Goal: Information Seeking & Learning: Learn about a topic

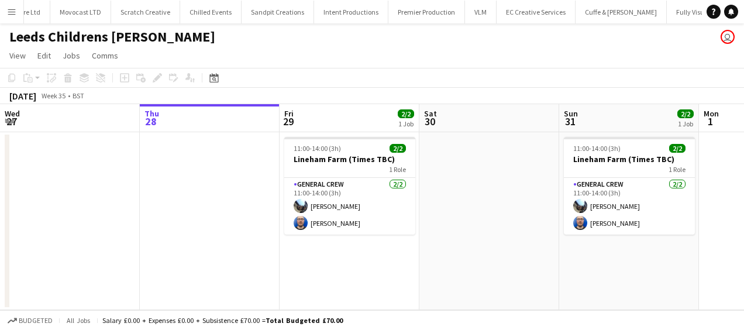
scroll to position [0, 1272]
click at [7, 7] on app-icon "Menu" at bounding box center [11, 11] width 9 height 9
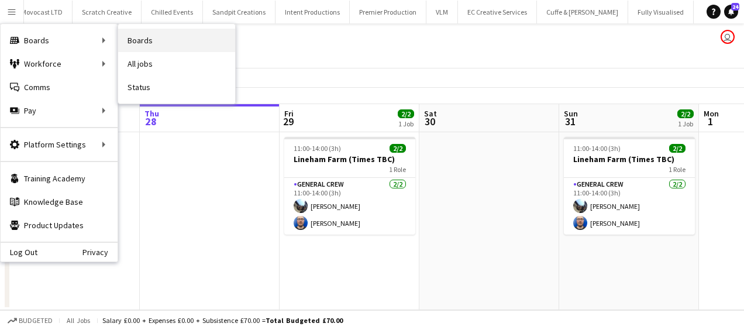
click at [150, 37] on link "Boards" at bounding box center [176, 40] width 117 height 23
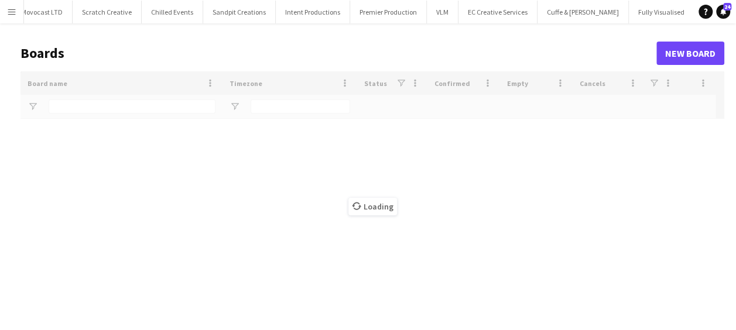
type input "*****"
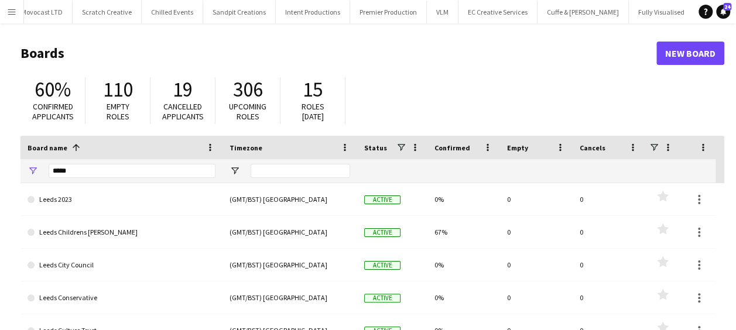
click at [12, 9] on app-icon "Menu" at bounding box center [11, 11] width 9 height 9
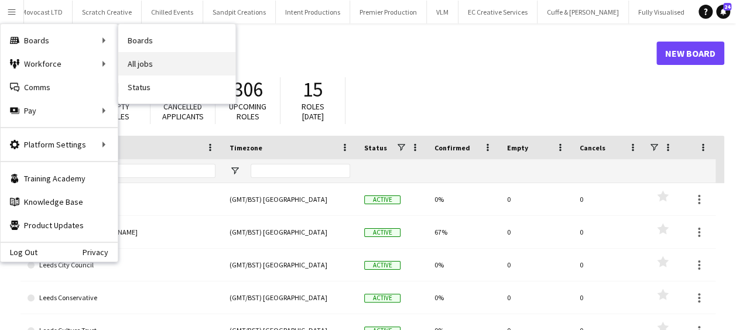
click at [151, 57] on link "All jobs" at bounding box center [176, 63] width 117 height 23
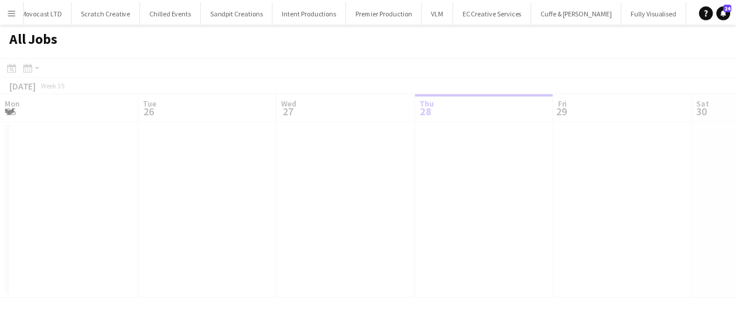
scroll to position [0, 280]
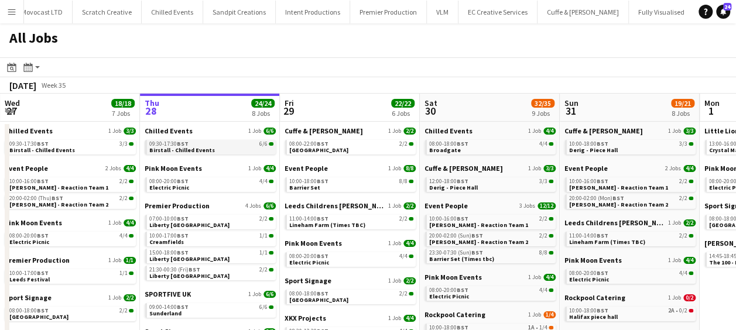
click at [184, 145] on span "BST" at bounding box center [183, 144] width 12 height 8
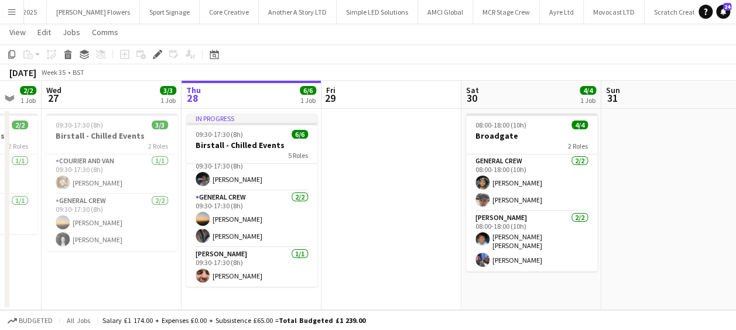
scroll to position [0, 377]
drag, startPoint x: 359, startPoint y: 233, endPoint x: 384, endPoint y: 235, distance: 25.2
click at [384, 235] on app-calendar-viewport "Sun 24 Mon 25 Tue 26 2/2 1 Job Wed 27 3/3 1 Job Thu 28 6/6 1 Job Fri 29 Sat 30 …" at bounding box center [368, 195] width 736 height 229
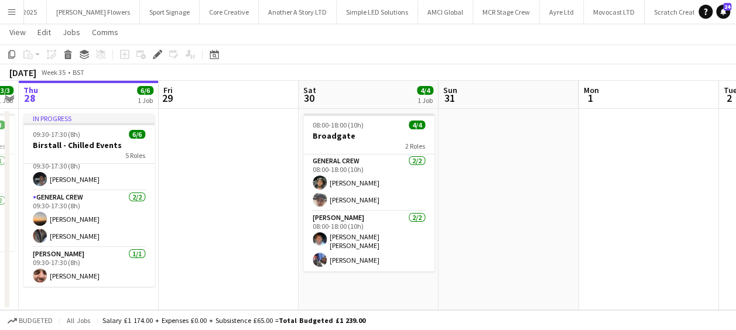
scroll to position [0, 551]
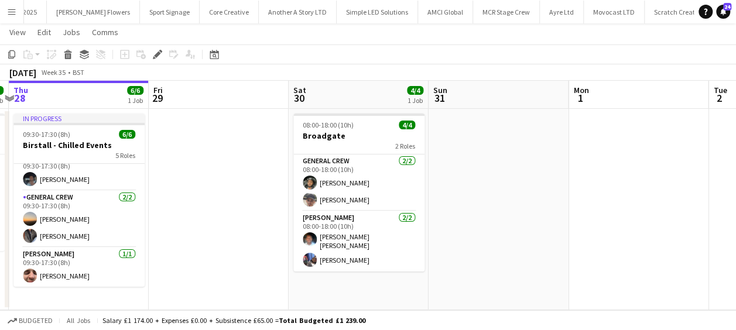
drag, startPoint x: 396, startPoint y: 232, endPoint x: 264, endPoint y: 235, distance: 131.7
click at [264, 235] on app-calendar-viewport "Sun 24 Mon 25 Tue 26 2/2 1 Job Wed 27 3/3 1 Job Thu 28 6/6 1 Job Fri 29 Sat 30 …" at bounding box center [368, 195] width 736 height 229
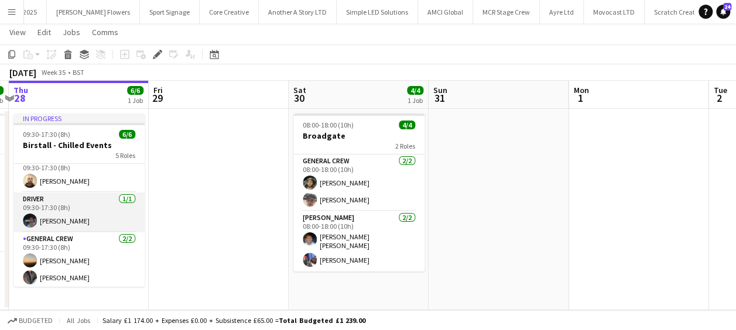
scroll to position [34, 0]
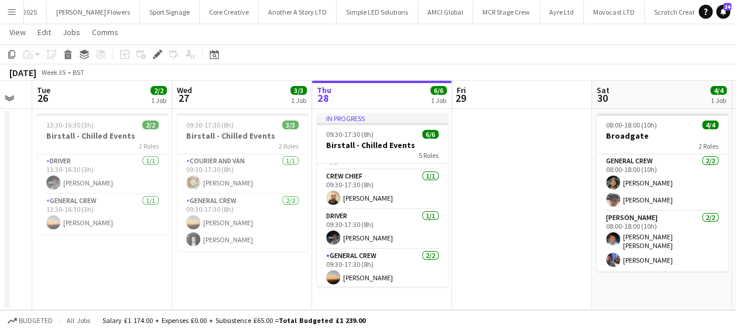
drag, startPoint x: 231, startPoint y: 200, endPoint x: 483, endPoint y: 204, distance: 252.8
click at [483, 204] on app-calendar-viewport "Sun 24 Mon 25 Tue 26 2/2 1 Job Wed 27 3/3 1 Job Thu 28 6/6 1 Job Fri 29 Sat 30 …" at bounding box center [368, 195] width 736 height 229
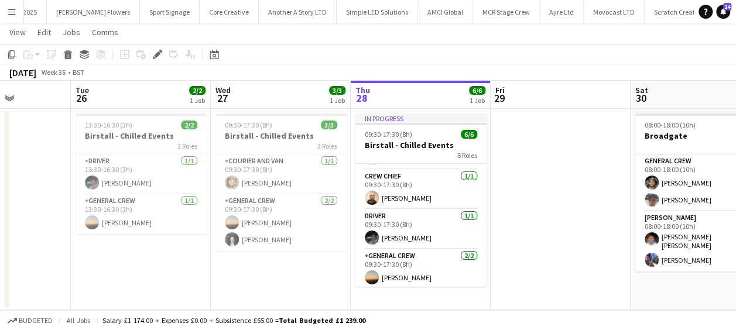
scroll to position [0, 347]
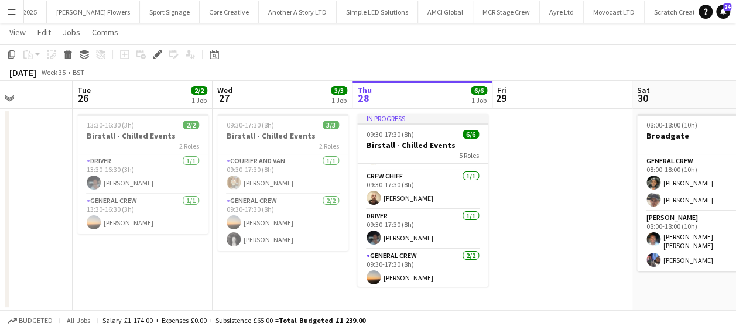
click at [259, 273] on app-calendar-viewport "Sat 23 Sun 24 Mon 25 Tue 26 2/2 1 Job Wed 27 3/3 1 Job Thu 28 6/6 1 Job Fri 29 …" at bounding box center [368, 195] width 736 height 229
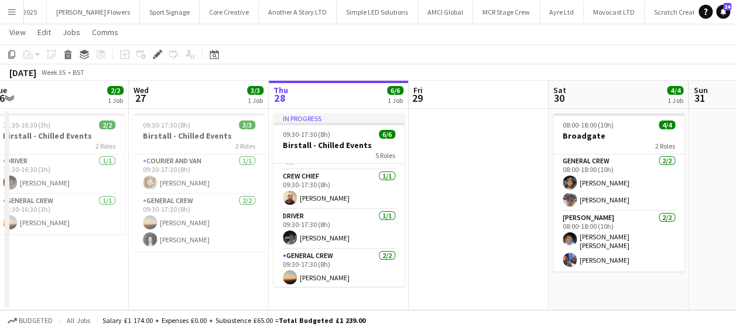
scroll to position [0, 413]
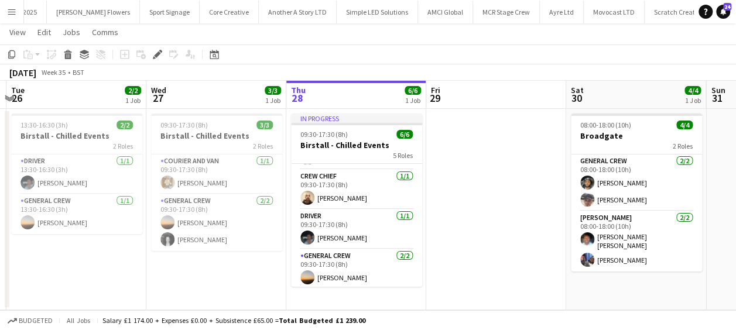
drag, startPoint x: 170, startPoint y: 256, endPoint x: 104, endPoint y: 263, distance: 66.4
click at [104, 263] on app-calendar-viewport "Sat 23 3/3 1 Job Sun 24 Mon 25 Tue 26 2/2 1 Job Wed 27 3/3 1 Job Thu 28 6/6 1 J…" at bounding box center [368, 195] width 736 height 229
drag, startPoint x: 222, startPoint y: 269, endPoint x: 296, endPoint y: 276, distance: 74.6
click at [321, 279] on app-calendar-viewport "Sat 23 3/3 1 Job Sun 24 Mon 25 Tue 26 2/2 1 Job Wed 27 3/3 1 Job Thu 28 6/6 1 J…" at bounding box center [368, 195] width 736 height 229
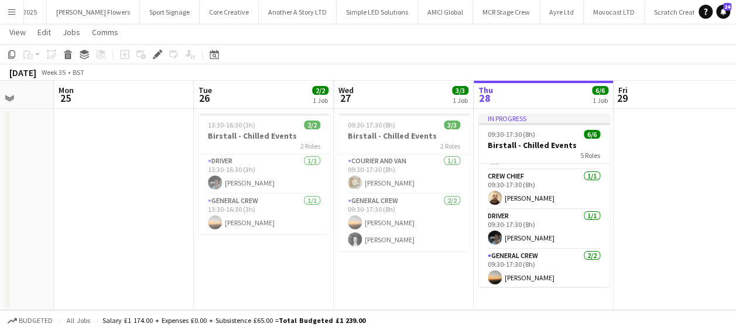
drag, startPoint x: 226, startPoint y: 276, endPoint x: 409, endPoint y: 275, distance: 183.2
click at [414, 276] on app-calendar-viewport "Fri 22 Sat 23 3/3 1 Job Sun 24 Mon 25 Tue 26 2/2 1 Job Wed 27 3/3 1 Job Thu 28 …" at bounding box center [368, 195] width 736 height 229
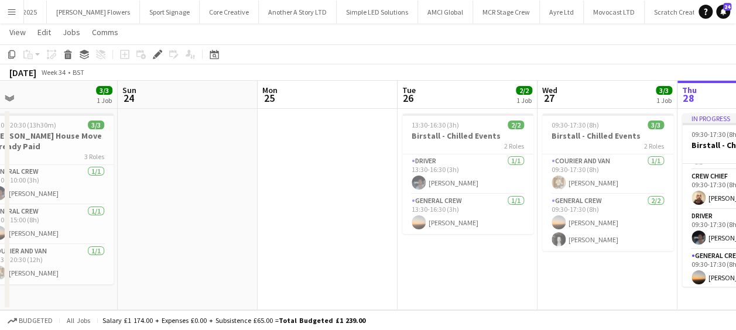
drag, startPoint x: 342, startPoint y: 280, endPoint x: 392, endPoint y: 283, distance: 50.4
click at [443, 280] on app-calendar-viewport "Thu 21 Fri 22 Sat 23 3/3 1 Job Sun 24 Mon 25 Tue 26 2/2 1 Job Wed 27 3/3 1 Job …" at bounding box center [368, 195] width 736 height 229
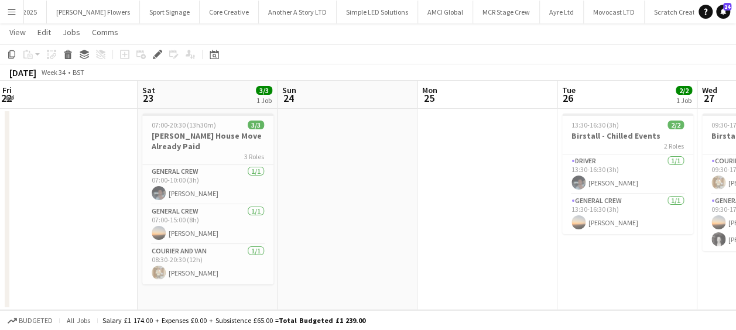
drag, startPoint x: 317, startPoint y: 281, endPoint x: 391, endPoint y: 283, distance: 73.8
click at [391, 283] on app-calendar-viewport "Wed 20 Thu 21 Fri 22 Sat 23 3/3 1 Job Sun 24 Mon 25 Tue 26 2/2 1 Job Wed 27 3/3…" at bounding box center [368, 195] width 736 height 229
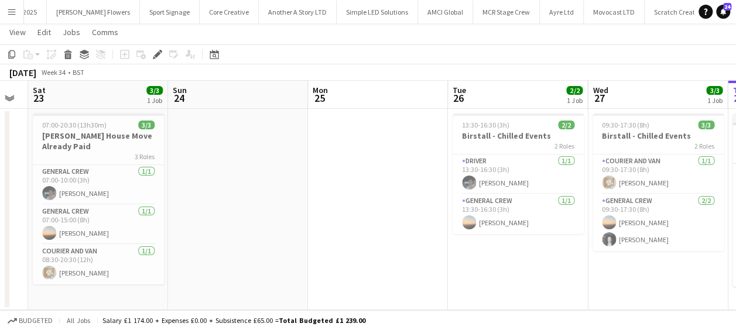
scroll to position [0, 533]
drag, startPoint x: 459, startPoint y: 283, endPoint x: 274, endPoint y: 282, distance: 184.9
click at [274, 282] on app-calendar-viewport "Tue 19 Wed 20 Thu 21 Fri 22 Sat 23 3/3 1 Job Sun 24 Mon 25 Tue 26 2/2 1 Job Wed…" at bounding box center [368, 195] width 736 height 229
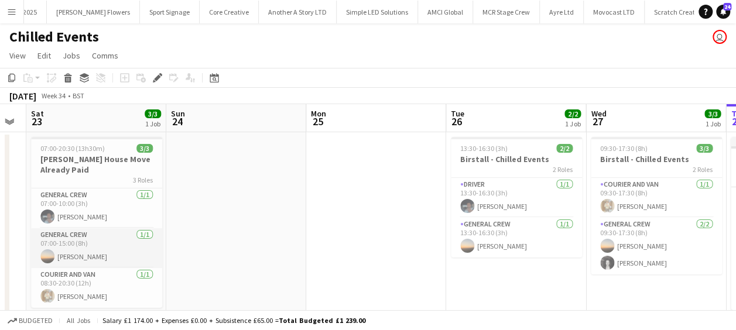
scroll to position [23, 0]
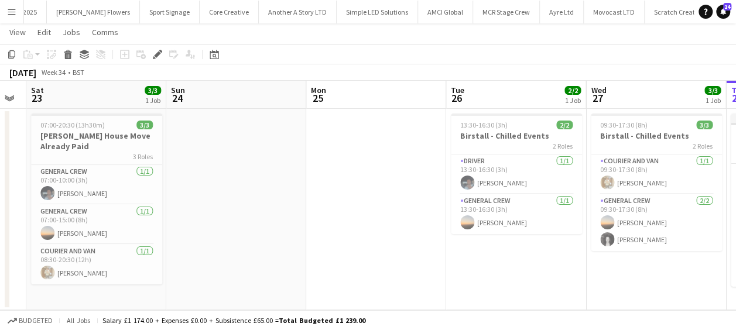
drag, startPoint x: 242, startPoint y: 165, endPoint x: 212, endPoint y: 178, distance: 33.0
click at [242, 165] on app-date-cell at bounding box center [236, 209] width 140 height 201
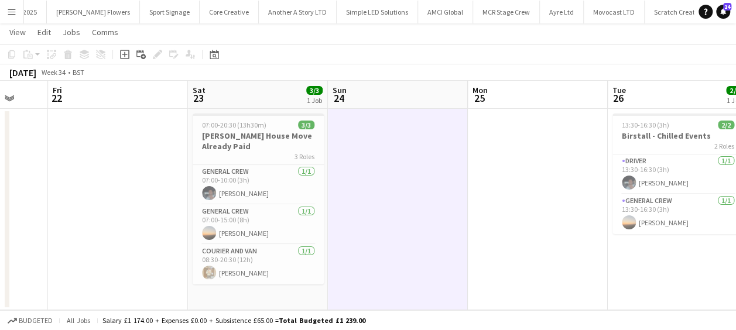
drag, startPoint x: 194, startPoint y: 183, endPoint x: 456, endPoint y: 180, distance: 262.7
click at [434, 181] on app-calendar-viewport "Tue 19 Wed 20 Thu 21 Fri 22 Sat 23 3/3 1 Job Sun 24 Mon 25 Tue 26 2/2 1 Job Wed…" at bounding box center [368, 195] width 736 height 229
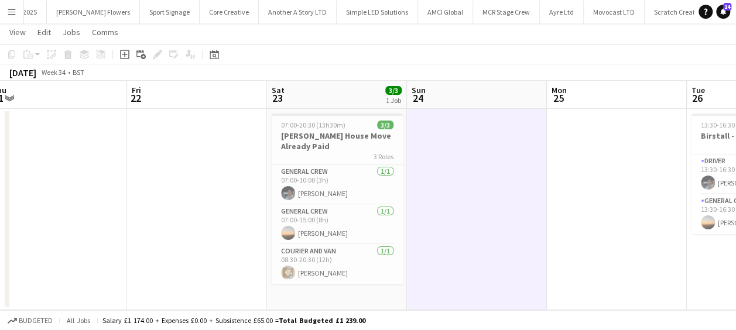
drag, startPoint x: 428, startPoint y: 194, endPoint x: 494, endPoint y: 194, distance: 65.5
click at [494, 194] on app-calendar-viewport "Tue 19 Wed 20 Thu 21 Fri 22 Sat 23 3/3 1 Job Sun 24 Mon 25 Tue 26 2/2 1 Job Wed…" at bounding box center [368, 195] width 736 height 229
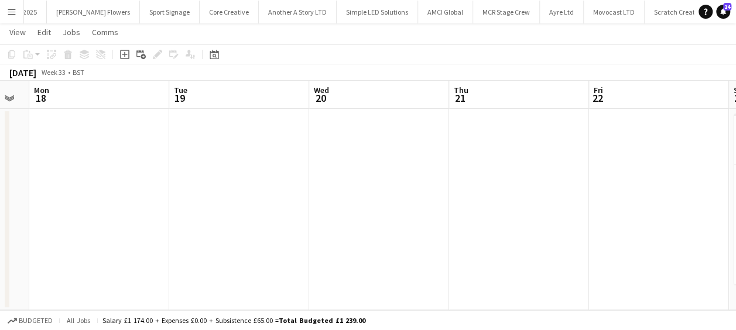
drag, startPoint x: 491, startPoint y: 204, endPoint x: 359, endPoint y: 212, distance: 131.9
click at [528, 204] on app-calendar-viewport "Sat 16 Sun 17 Mon 18 Tue 19 Wed 20 Thu 21 Fri 22 Sat 23 3/3 1 Job Sun 24 Mon 25…" at bounding box center [368, 195] width 736 height 229
drag, startPoint x: 520, startPoint y: 203, endPoint x: 536, endPoint y: 203, distance: 16.4
click at [536, 203] on app-calendar-viewport "Fri 15 Sat 16 Sun 17 Mon 18 Tue 19 Wed 20 Thu 21 Fri 22 Sat 23 3/3 1 Job Sun 24…" at bounding box center [368, 195] width 736 height 229
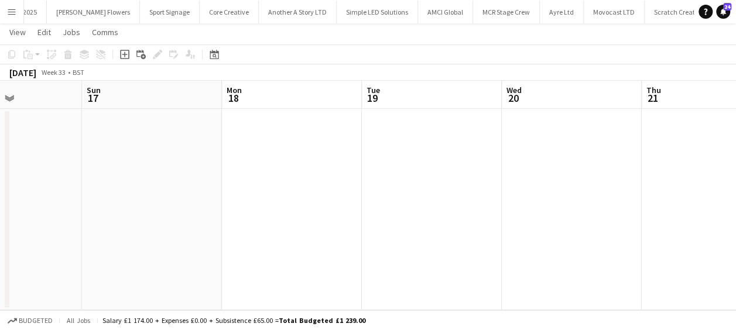
drag, startPoint x: 377, startPoint y: 214, endPoint x: 537, endPoint y: 209, distance: 159.8
click at [537, 209] on app-calendar-viewport "Thu 14 Fri 15 Sat 16 Sun 17 Mon 18 Tue 19 Wed 20 Thu 21 Fri 22 Sat 23 3/3 1 Job…" at bounding box center [368, 195] width 736 height 229
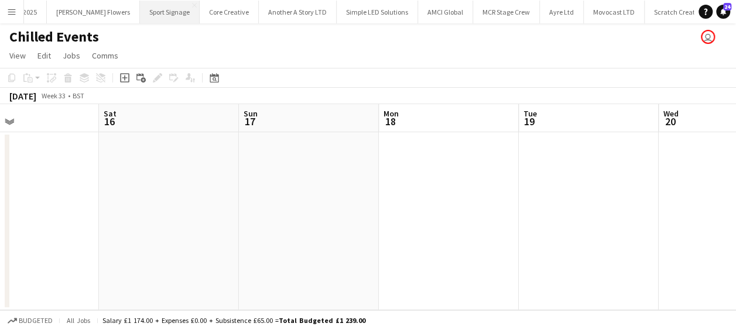
scroll to position [0, 0]
drag, startPoint x: 317, startPoint y: 193, endPoint x: 219, endPoint y: 134, distance: 114.2
click at [316, 192] on app-calendar-viewport "Tue 12 Wed 13 Thu 14 Fri 15 Sat 16 Sun 17 Mon 18 Tue 19 Wed 20 Thu 21 Fri 22" at bounding box center [368, 218] width 736 height 228
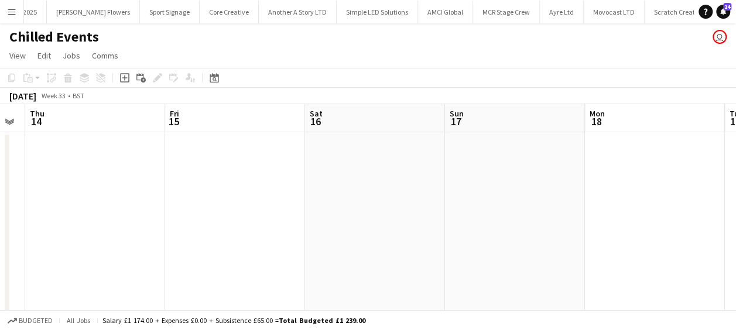
scroll to position [0, 315]
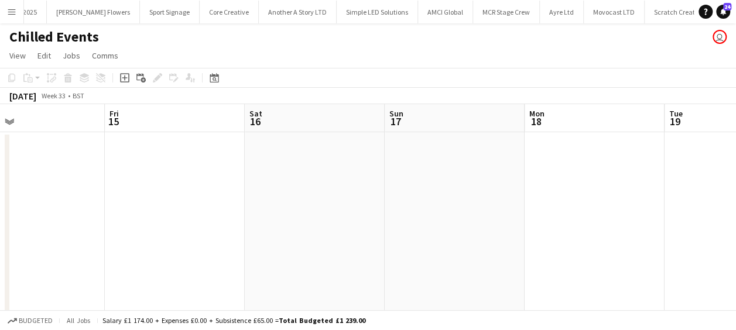
drag, startPoint x: 270, startPoint y: 228, endPoint x: 350, endPoint y: 224, distance: 79.7
click at [350, 224] on app-calendar-viewport "Tue 12 Wed 13 Thu 14 Fri 15 Sat 16 Sun 17 Mon 18 Tue 19 Wed 20 Thu 21 Fri 22" at bounding box center [368, 218] width 736 height 228
drag, startPoint x: 185, startPoint y: 198, endPoint x: 387, endPoint y: 186, distance: 202.2
click at [385, 186] on app-calendar-viewport "Sun 10 Mon 11 Tue 12 Wed 13 Thu 14 Fri 15 Sat 16 Sun 17 Mon 18 Tue 19 Wed 20" at bounding box center [368, 218] width 736 height 228
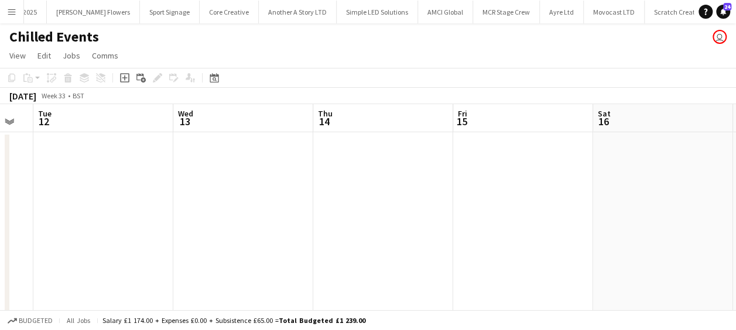
drag, startPoint x: 281, startPoint y: 205, endPoint x: 327, endPoint y: 204, distance: 45.7
click at [447, 200] on app-calendar-viewport "Sun 10 Mon 11 Tue 12 Wed 13 Thu 14 Fri 15 Sat 16 Sun 17 Mon 18 Tue 19 Wed 20" at bounding box center [368, 218] width 736 height 228
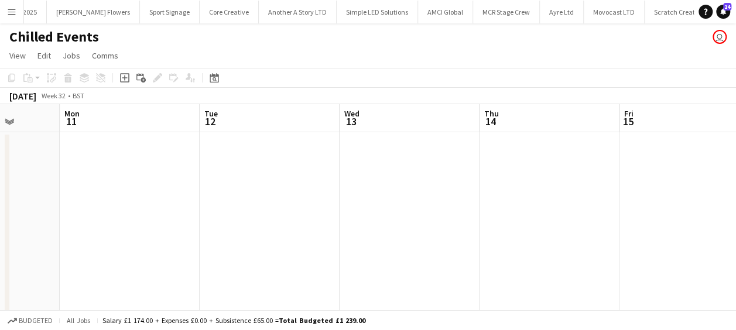
drag, startPoint x: 235, startPoint y: 211, endPoint x: 380, endPoint y: 211, distance: 145.7
click at [380, 211] on app-calendar-viewport "Fri 8 Sat 9 Sun 10 Mon 11 Tue 12 Wed 13 Thu 14 Fri 15 Sat 16 Sun 17 Mon 18" at bounding box center [368, 218] width 736 height 228
drag, startPoint x: 426, startPoint y: 219, endPoint x: 407, endPoint y: 226, distance: 20.0
click at [441, 219] on app-calendar-viewport "Thu 7 Fri 8 Sat 9 Sun 10 Mon 11 Tue 12 Wed 13 Thu 14 Fri 15 Sat 16 Sun 17" at bounding box center [368, 218] width 736 height 228
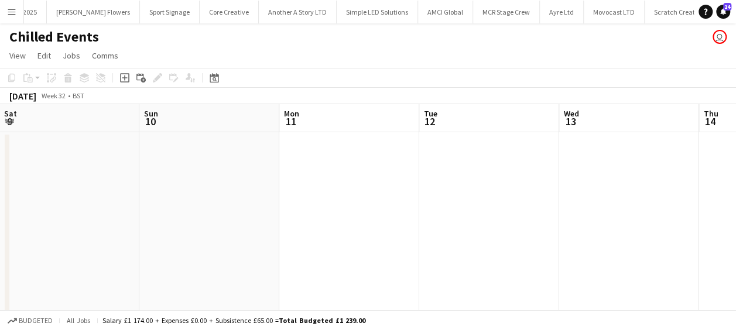
drag, startPoint x: 420, startPoint y: 225, endPoint x: 514, endPoint y: 204, distance: 96.0
click at [494, 214] on app-calendar-viewport "Thu 7 Fri 8 Sat 9 Sun 10 Mon 11 Tue 12 Wed 13 Thu 14 Fri 15 Sat 16 Sun 17" at bounding box center [368, 218] width 736 height 228
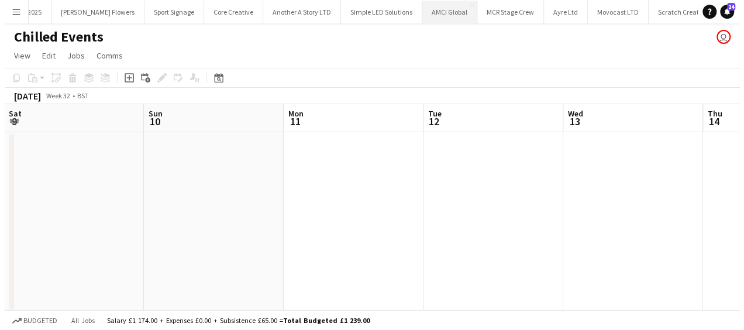
scroll to position [0, 329]
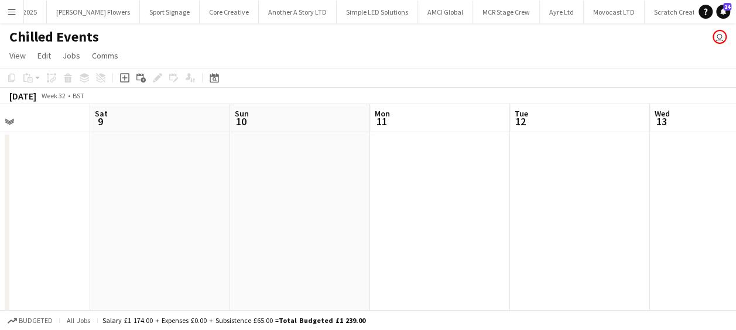
click at [16, 16] on button "Menu" at bounding box center [11, 11] width 23 height 23
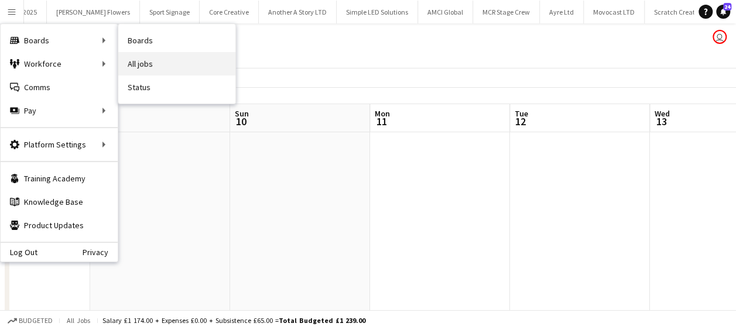
click at [168, 61] on link "All jobs" at bounding box center [176, 63] width 117 height 23
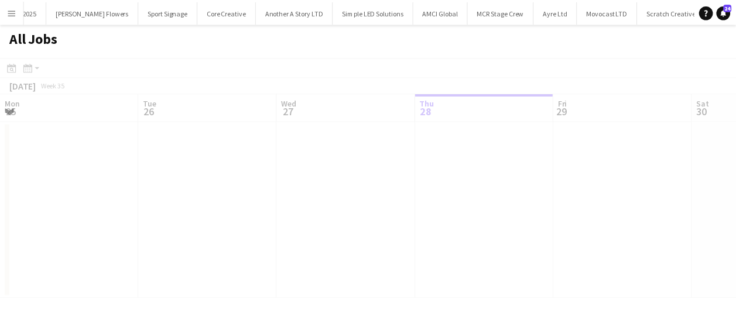
scroll to position [0, 280]
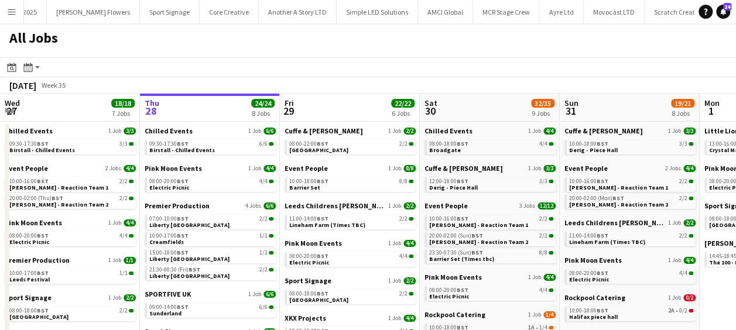
drag, startPoint x: 246, startPoint y: 225, endPoint x: 500, endPoint y: 238, distance: 254.3
click at [500, 238] on app-calendar-viewport "Mon 25 37/37 11 Jobs Tue 26 36/36 11 Jobs Wed 27 18/18 7 Jobs Thu 28 24/24 8 Jo…" at bounding box center [368, 306] width 736 height 425
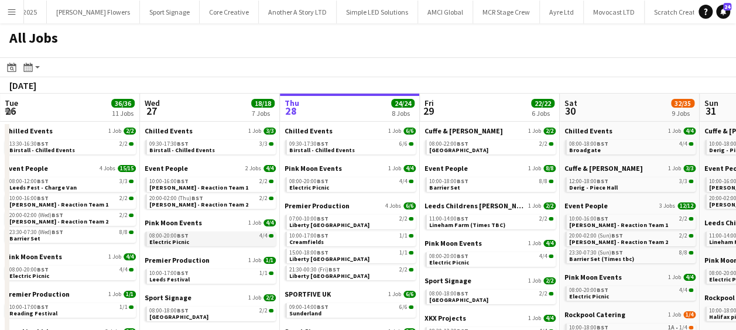
scroll to position [0, 382]
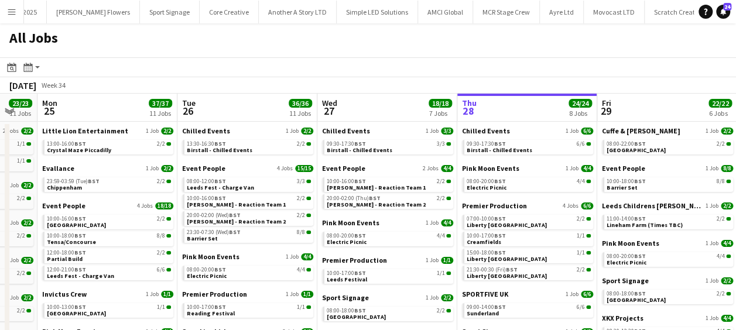
click at [504, 283] on app-all-jobs "All Jobs Date picker AUG 2025 AUG 2025 Monday M Tuesday T Wednesday W Thursday …" at bounding box center [368, 270] width 736 height 495
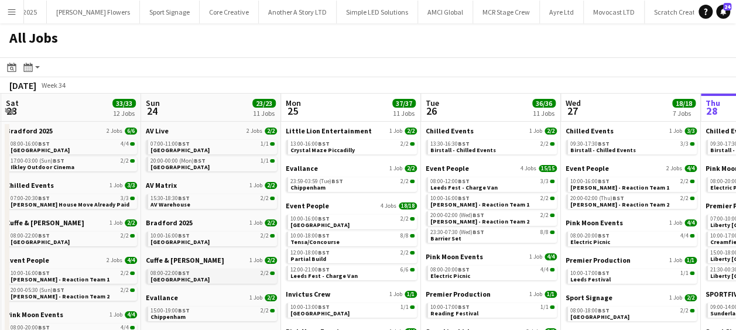
drag, startPoint x: 252, startPoint y: 281, endPoint x: 392, endPoint y: 274, distance: 140.6
click at [418, 274] on app-calendar-viewport "Thu 21 21/21 5 Jobs Fri 22 30/30 10 Jobs Sat 23 33/33 12 Jobs Sun 24 23/23 11 J…" at bounding box center [368, 306] width 736 height 425
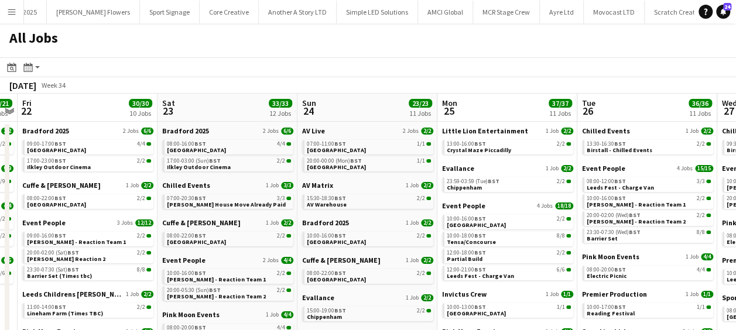
click at [571, 267] on app-calendar-viewport "Wed 20 24/24 7 Jobs Thu 21 21/21 5 Jobs Fri 22 30/30 10 Jobs Sat 23 33/33 12 Jo…" at bounding box center [368, 306] width 736 height 425
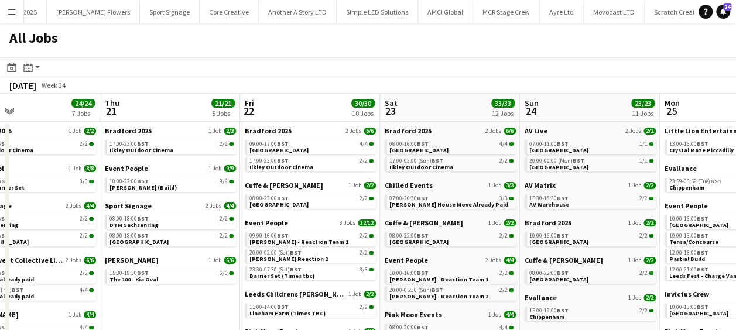
scroll to position [0, 363]
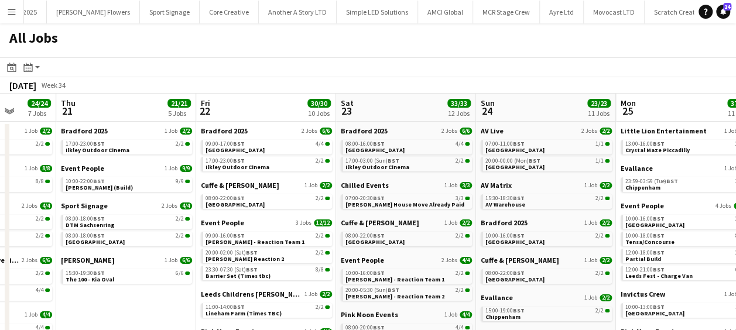
click at [589, 270] on app-all-jobs "All Jobs Date picker AUG 2025 AUG 2025 Monday M Tuesday T Wednesday W Thursday …" at bounding box center [368, 270] width 736 height 495
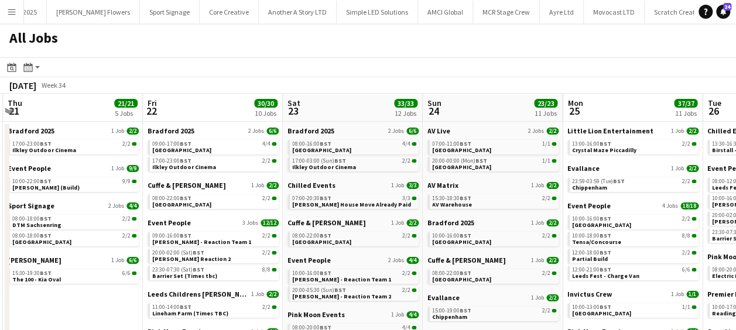
drag, startPoint x: 232, startPoint y: 284, endPoint x: 39, endPoint y: 280, distance: 193.2
click at [39, 280] on app-calendar-viewport "Sun 17 7/7 3 Jobs Mon 18 22/22 8 Jobs Tue 19 17/17 6 Jobs Wed 20 24/24 7 Jobs T…" at bounding box center [368, 306] width 736 height 425
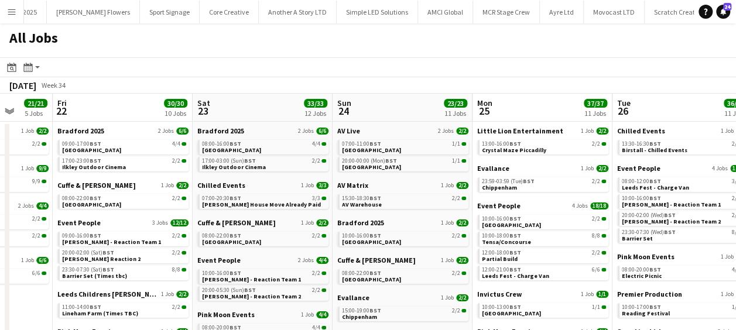
drag, startPoint x: 117, startPoint y: 276, endPoint x: 33, endPoint y: 268, distance: 84.7
click at [24, 277] on app-calendar-viewport "Tue 19 17/17 6 Jobs Wed 20 24/24 7 Jobs Thu 21 21/21 5 Jobs Fri 22 30/30 10 Job…" at bounding box center [368, 306] width 736 height 425
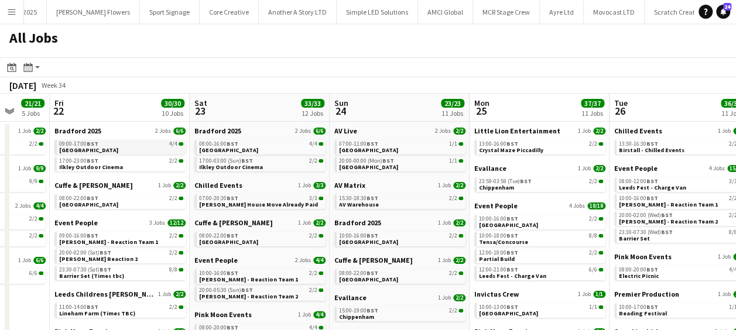
click at [87, 150] on link "09:00-17:00 BST 4/4 Lister Park" at bounding box center [121, 146] width 124 height 13
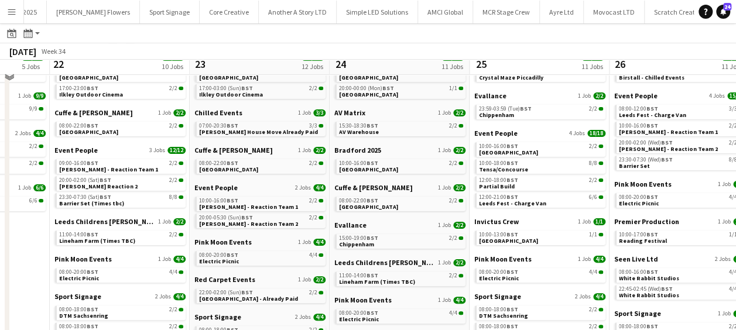
scroll to position [59, 0]
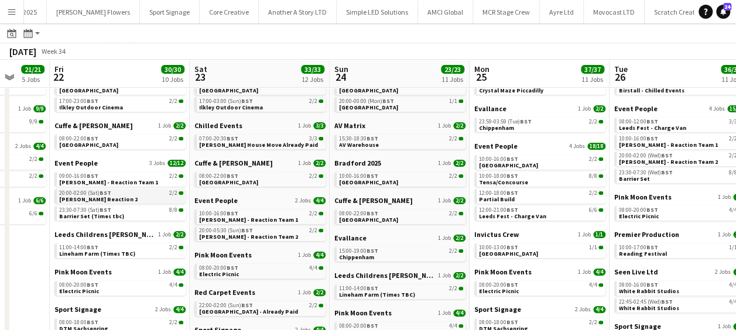
click at [92, 190] on span "20:00-02:00 (Sat) BST" at bounding box center [85, 193] width 52 height 6
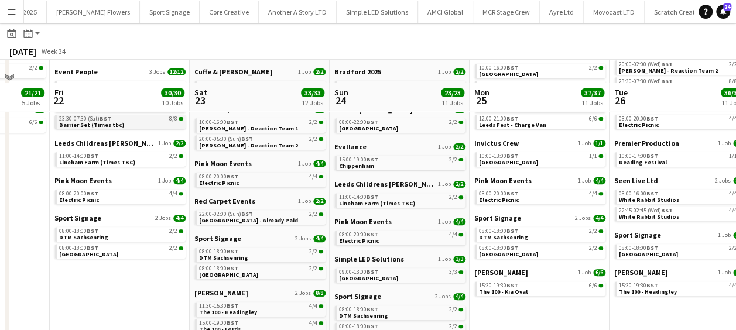
scroll to position [176, 0]
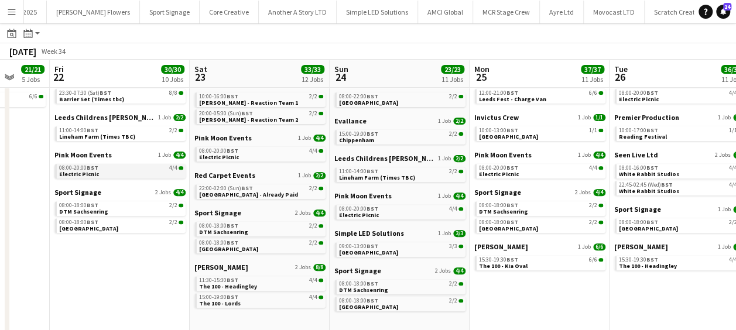
click at [111, 169] on div "08:00-20:00 BST 4/4" at bounding box center [121, 168] width 124 height 6
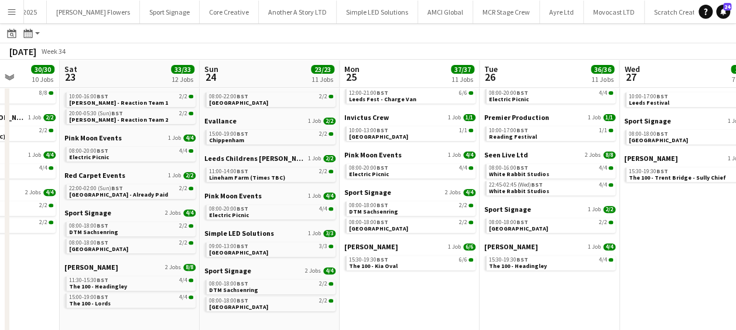
drag, startPoint x: 99, startPoint y: 210, endPoint x: -2, endPoint y: 218, distance: 101.5
click at [0, 218] on html "Menu Boards Boards Boards All jobs Status Workforce Workforce My Workforce Recr…" at bounding box center [368, 82] width 736 height 517
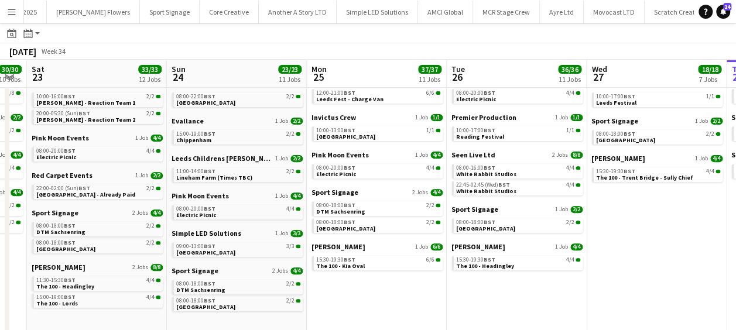
scroll to position [0, 552]
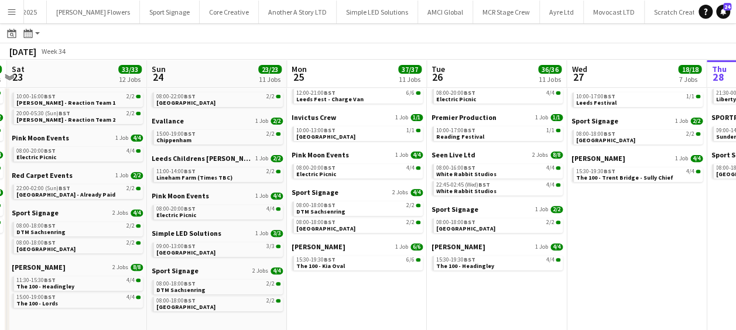
drag, startPoint x: 116, startPoint y: 219, endPoint x: 63, endPoint y: 227, distance: 53.2
click at [63, 227] on app-calendar-viewport "Tue 19 17/17 6 Jobs Wed 20 24/24 7 Jobs Thu 21 21/21 5 Jobs Fri 22 30/30 10 Job…" at bounding box center [368, 112] width 736 height 460
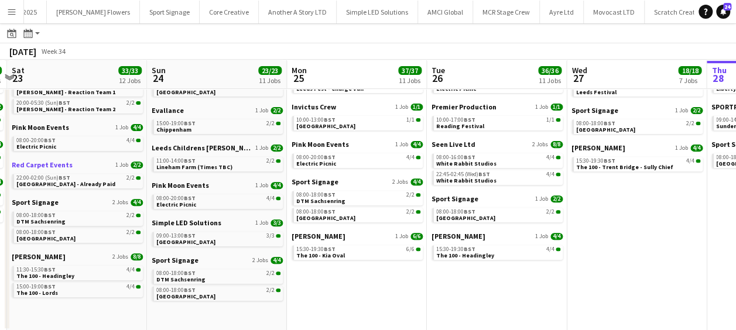
scroll to position [187, 0]
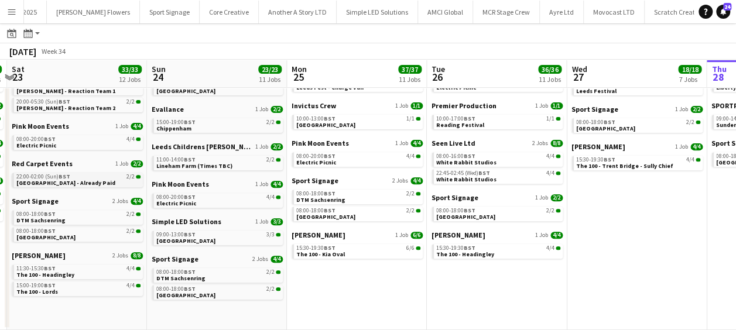
click at [59, 177] on span "22:00-02:00 (Sun) BST" at bounding box center [43, 177] width 54 height 6
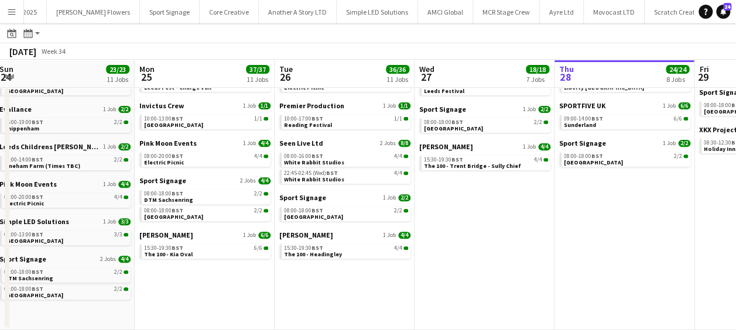
scroll to position [0, 386]
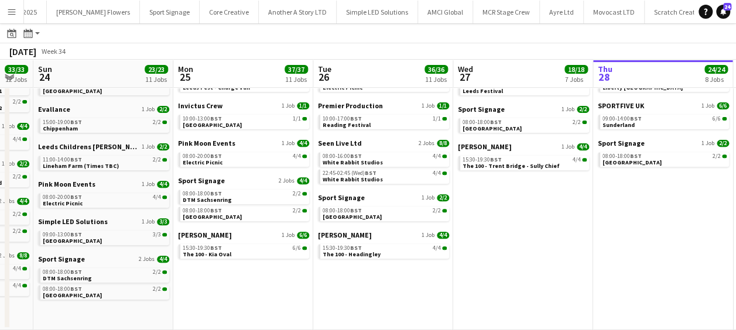
drag, startPoint x: 171, startPoint y: 261, endPoint x: 59, endPoint y: 250, distance: 113.4
click at [59, 250] on app-calendar-viewport "Thu 21 21/21 5 Jobs Fri 22 30/30 10 Jobs Sat 23 33/33 12 Jobs Sun 24 23/23 11 J…" at bounding box center [368, 100] width 736 height 460
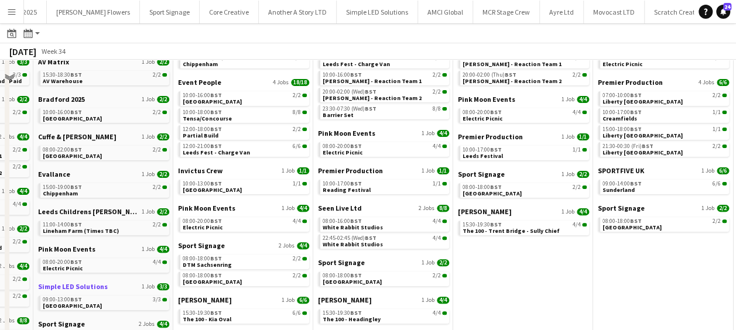
scroll to position [70, 0]
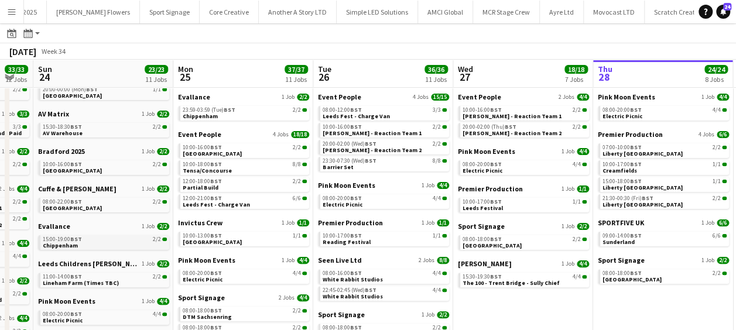
click at [75, 242] on span "BST" at bounding box center [76, 239] width 12 height 8
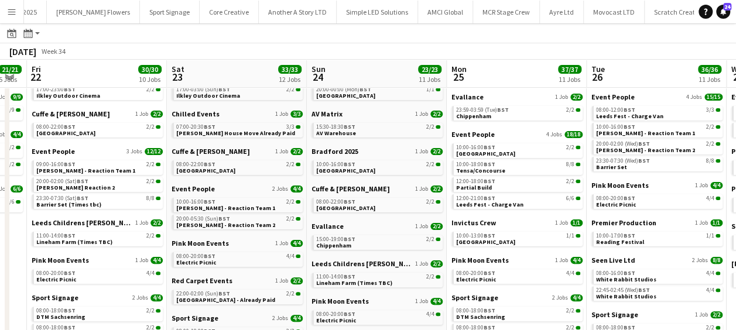
scroll to position [0, 348]
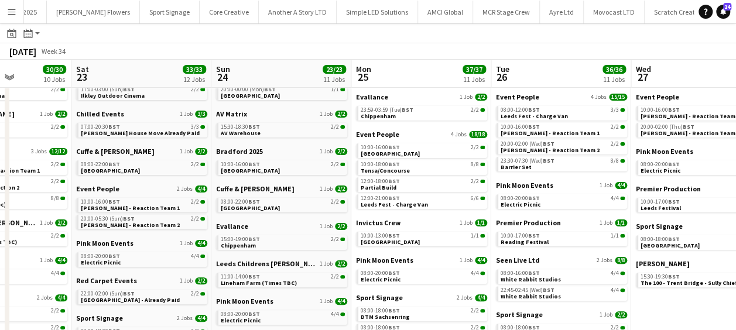
drag, startPoint x: 102, startPoint y: 206, endPoint x: 280, endPoint y: 215, distance: 178.1
click at [280, 215] on app-calendar-viewport "Wed 20 24/24 7 Jobs Thu 21 21/21 5 Jobs Fri 22 30/30 10 Jobs Sat 23 33/33 12 Jo…" at bounding box center [368, 217] width 736 height 460
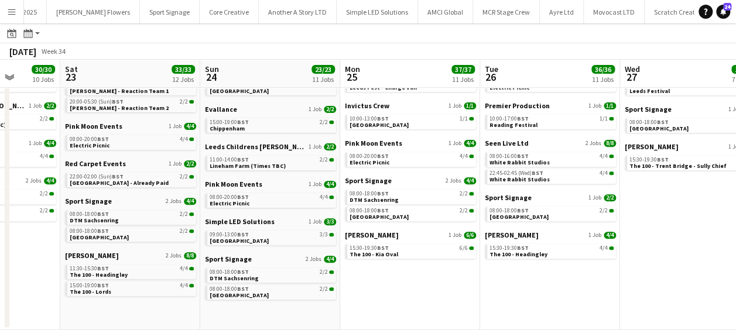
scroll to position [0, 398]
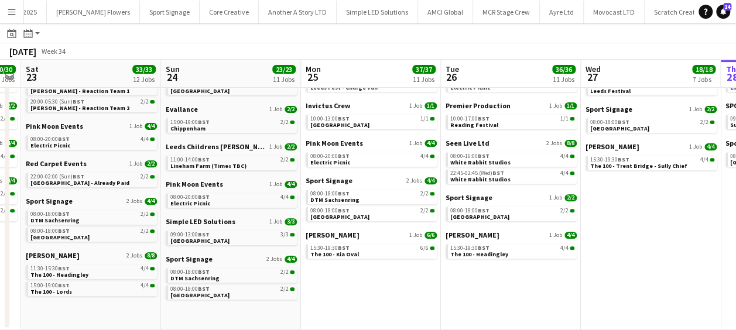
drag, startPoint x: 122, startPoint y: 206, endPoint x: 71, endPoint y: 207, distance: 50.3
click at [71, 207] on app-calendar-viewport "Wed 20 24/24 7 Jobs Thu 21 21/21 5 Jobs Fri 22 30/30 10 Jobs Sat 23 33/33 12 Jo…" at bounding box center [368, 100] width 736 height 460
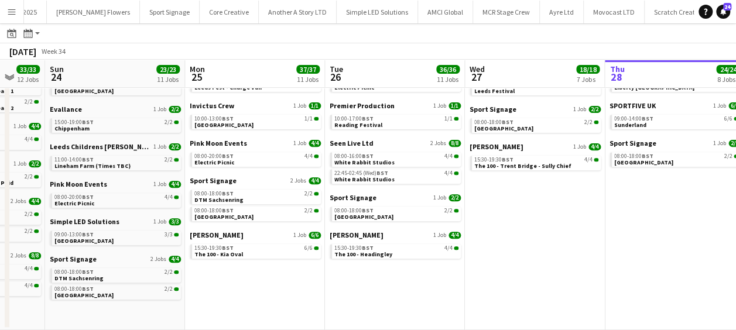
scroll to position [0, 544]
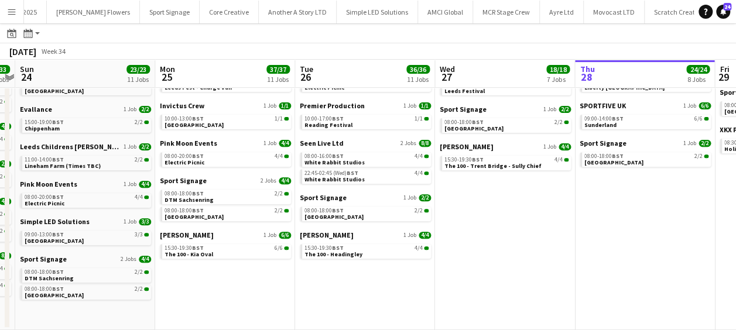
drag, startPoint x: 277, startPoint y: 232, endPoint x: 131, endPoint y: 242, distance: 146.1
click at [131, 242] on app-calendar-viewport "Wed 20 24/24 7 Jobs Thu 21 21/21 5 Jobs Fri 22 30/30 10 Jobs Sat 23 33/33 12 Jo…" at bounding box center [368, 100] width 736 height 460
click at [64, 235] on div "09:00-13:00 BST 3/3" at bounding box center [87, 235] width 124 height 6
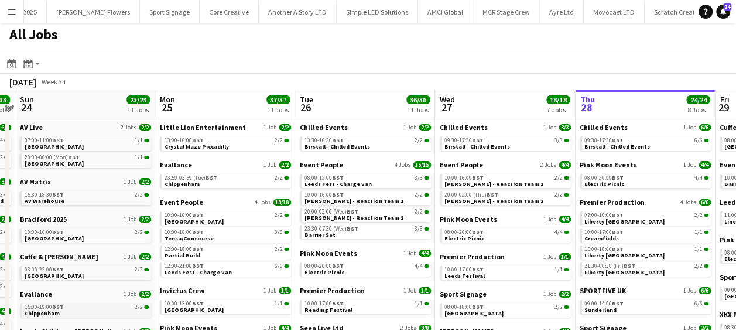
scroll to position [0, 0]
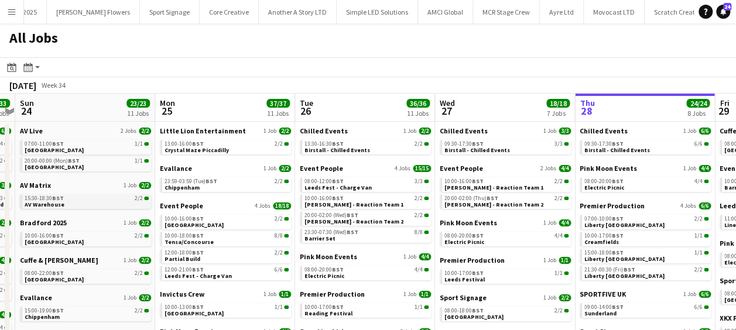
click at [94, 199] on div "15:30-18:30 BST 2/2" at bounding box center [87, 198] width 124 height 6
click at [84, 147] on span "[GEOGRAPHIC_DATA]" at bounding box center [54, 150] width 59 height 8
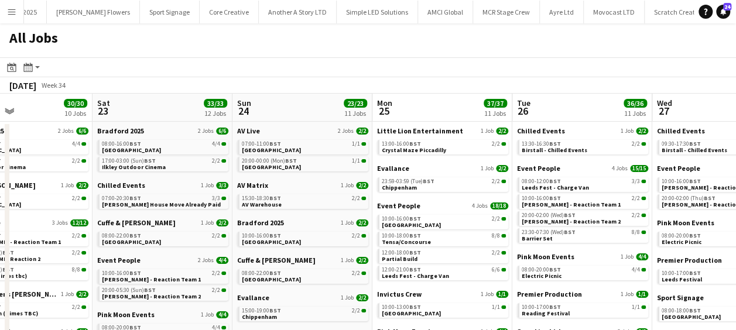
drag, startPoint x: 88, startPoint y: 153, endPoint x: 28, endPoint y: 151, distance: 60.3
click at [28, 151] on app-calendar-viewport "Wed 20 24/24 7 Jobs Thu 21 21/21 5 Jobs Fri 22 30/30 10 Jobs Sat 23 33/33 12 Jo…" at bounding box center [368, 306] width 736 height 425
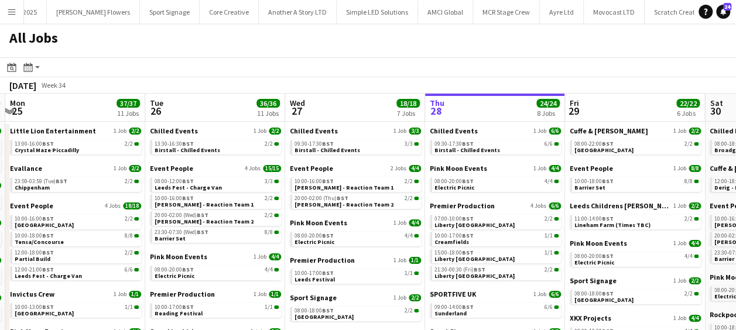
scroll to position [0, 418]
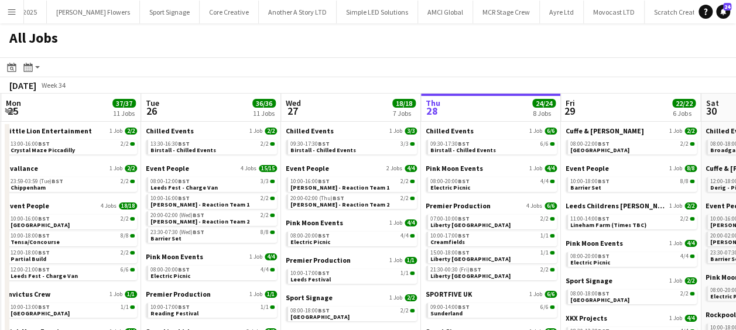
drag, startPoint x: 168, startPoint y: 154, endPoint x: 91, endPoint y: 156, distance: 77.3
click at [91, 156] on app-calendar-viewport "Fri 22 30/30 10 Jobs Sat 23 33/33 12 Jobs Sun 24 23/23 11 Jobs Mon 25 37/37 11 …" at bounding box center [368, 306] width 736 height 425
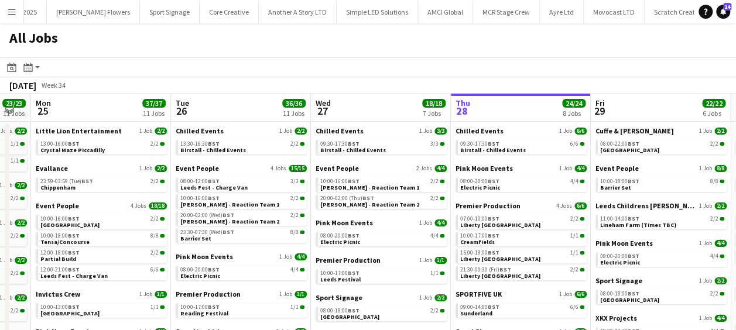
scroll to position [0, 387]
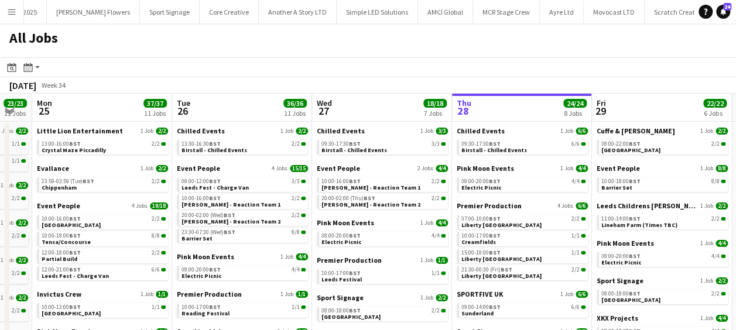
drag, startPoint x: 107, startPoint y: 194, endPoint x: 138, endPoint y: 194, distance: 31.0
click at [138, 194] on app-calendar-viewport "Fri 22 30/30 10 Jobs Sat 23 33/33 12 Jobs Sun 24 23/23 11 Jobs Mon 25 37/37 11 …" at bounding box center [368, 306] width 736 height 425
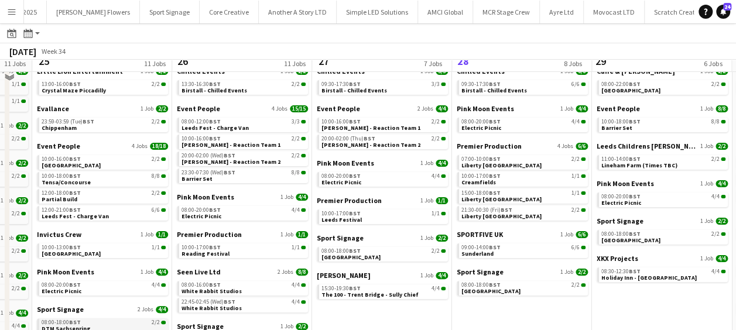
scroll to position [0, 0]
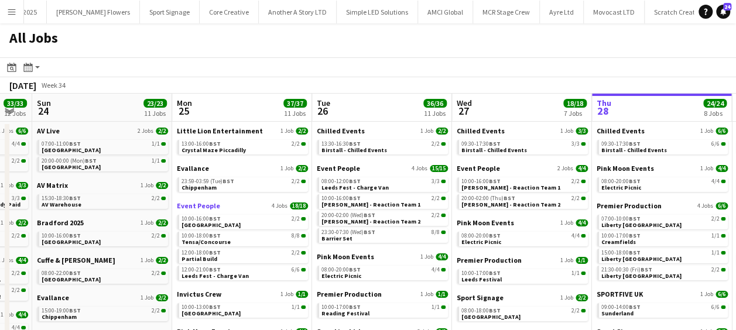
drag, startPoint x: 421, startPoint y: 196, endPoint x: 484, endPoint y: 208, distance: 63.8
click at [489, 207] on app-calendar-viewport "Thu 21 21/21 5 Jobs Fri 22 30/30 10 Jobs Sat 23 33/33 12 Jobs Sun 24 23/23 11 J…" at bounding box center [368, 306] width 736 height 425
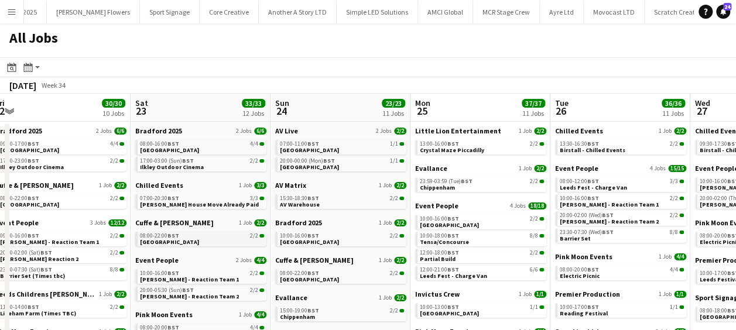
click at [180, 240] on span "[GEOGRAPHIC_DATA]" at bounding box center [169, 242] width 59 height 8
drag, startPoint x: 400, startPoint y: 206, endPoint x: 193, endPoint y: 215, distance: 207.3
click at [536, 206] on app-calendar-viewport "Wed 20 24/24 7 Jobs Thu 21 21/21 5 Jobs Fri 22 30/30 10 Jobs Sat 23 33/33 12 Jo…" at bounding box center [368, 306] width 736 height 425
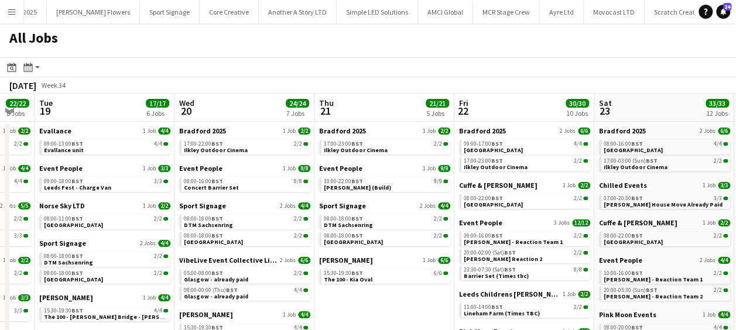
drag, startPoint x: 182, startPoint y: 214, endPoint x: 566, endPoint y: 214, distance: 384.4
click at [566, 214] on app-calendar-viewport "Sun 17 7/7 3 Jobs Mon 18 22/22 8 Jobs Tue 19 17/17 6 Jobs Wed 20 24/24 7 Jobs T…" at bounding box center [368, 306] width 736 height 425
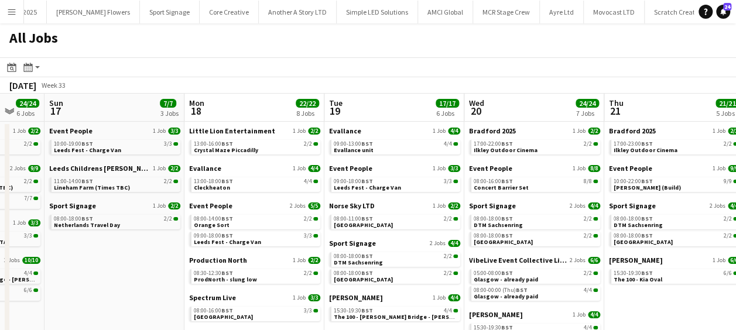
click at [628, 219] on app-all-jobs "All Jobs Date picker AUG 2025 AUG 2025 Monday M Tuesday T Wednesday W Thursday …" at bounding box center [368, 270] width 736 height 495
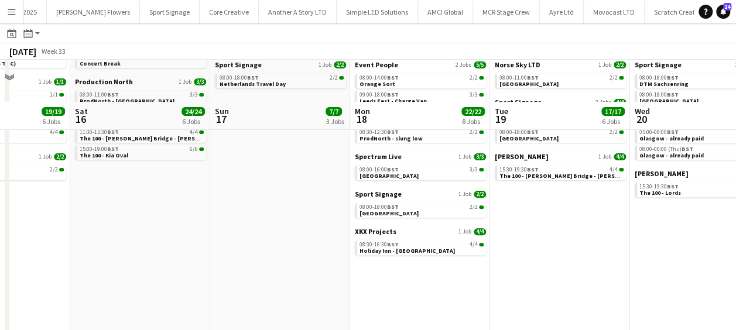
scroll to position [187, 0]
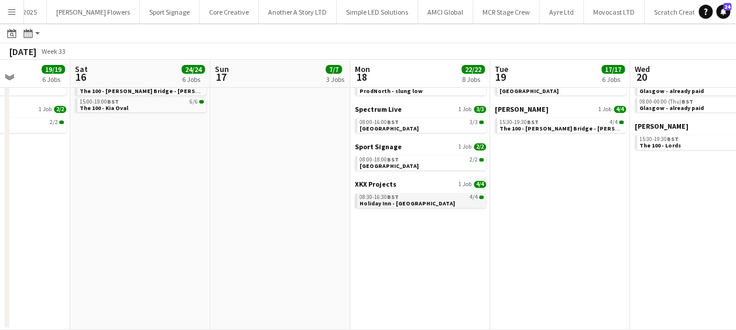
click at [390, 201] on span "Holiday Inn - Whitechapel" at bounding box center [406, 204] width 95 height 8
drag, startPoint x: 425, startPoint y: 152, endPoint x: 410, endPoint y: 166, distance: 20.7
click at [198, 156] on app-calendar-viewport "Wed 13 18/18 6 Jobs Thu 14 23/24 6 Jobs Fri 15 19/19 6 Jobs Sat 16 24/24 6 Jobs…" at bounding box center [368, 100] width 736 height 460
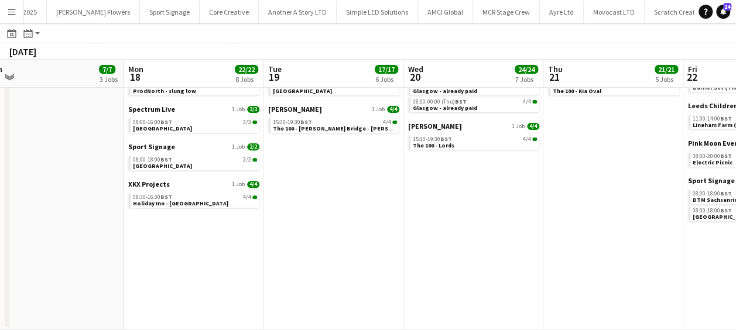
drag, startPoint x: 383, startPoint y: 171, endPoint x: 140, endPoint y: 167, distance: 242.3
click at [140, 169] on app-calendar-viewport "Fri 15 19/19 6 Jobs Sat 16 24/24 6 Jobs Sun 17 7/7 3 Jobs Mon 18 22/22 8 Jobs T…" at bounding box center [368, 100] width 736 height 460
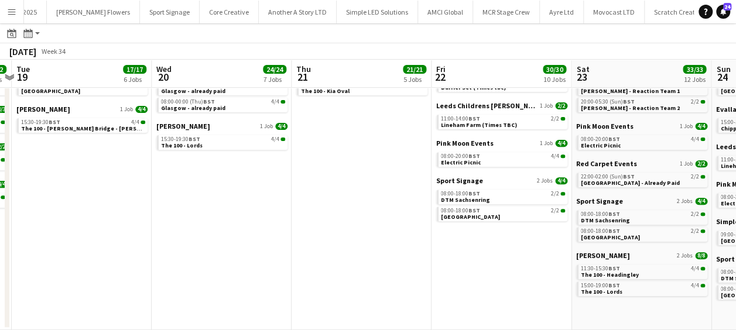
drag, startPoint x: 256, startPoint y: 177, endPoint x: 153, endPoint y: 169, distance: 102.7
click at [153, 169] on app-calendar-viewport "Fri 15 19/19 6 Jobs Sat 16 24/24 6 Jobs Sun 17 7/7 3 Jobs Mon 18 22/22 8 Jobs T…" at bounding box center [368, 100] width 736 height 460
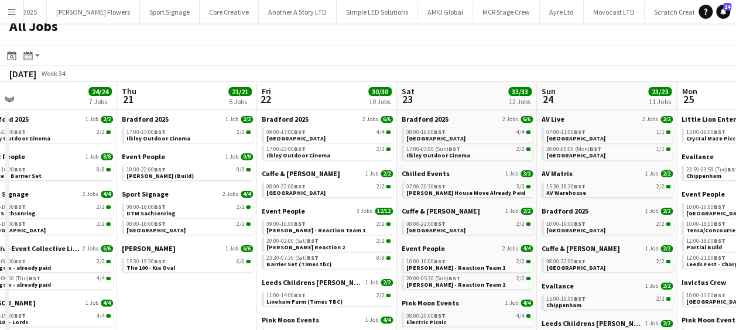
scroll to position [187, 0]
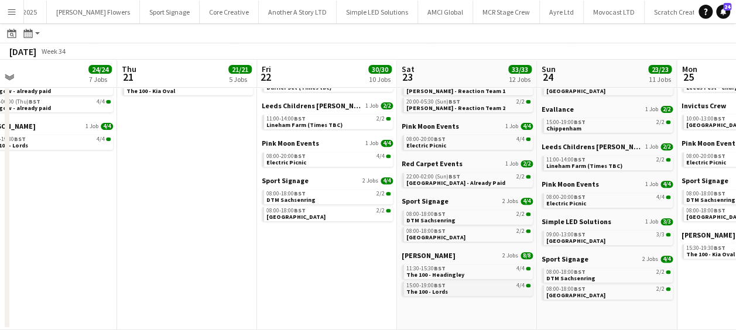
click at [435, 288] on span "The 100 - Lords" at bounding box center [427, 292] width 42 height 8
click at [345, 183] on app-calendar-viewport "Sun 17 7/7 3 Jobs Mon 18 22/22 8 Jobs Tue 19 17/17 6 Jobs Wed 20 24/24 7 Jobs T…" at bounding box center [368, 100] width 736 height 460
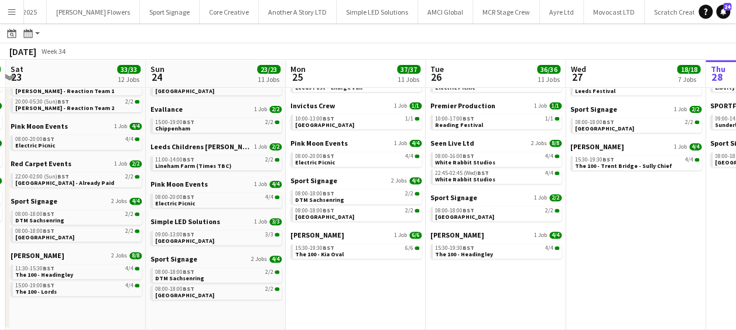
drag, startPoint x: 414, startPoint y: 181, endPoint x: 262, endPoint y: 177, distance: 152.2
click at [262, 177] on app-calendar-viewport "Tue 19 17/17 6 Jobs Wed 20 24/24 7 Jobs Thu 21 21/21 5 Jobs Fri 22 30/30 10 Job…" at bounding box center [368, 100] width 736 height 460
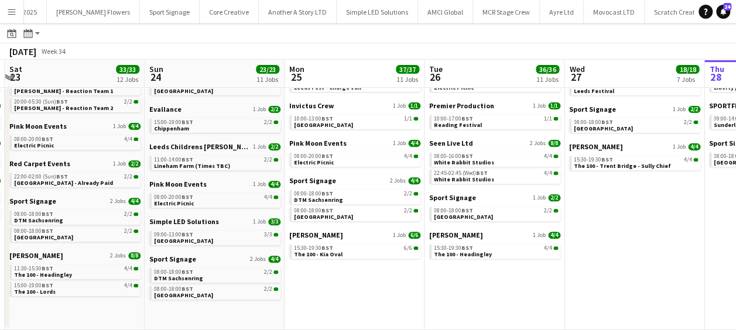
click at [395, 179] on app-calendar-viewport "Tue 19 17/17 6 Jobs Wed 20 24/24 7 Jobs Thu 21 21/21 5 Jobs Fri 22 30/30 10 Job…" at bounding box center [368, 100] width 736 height 460
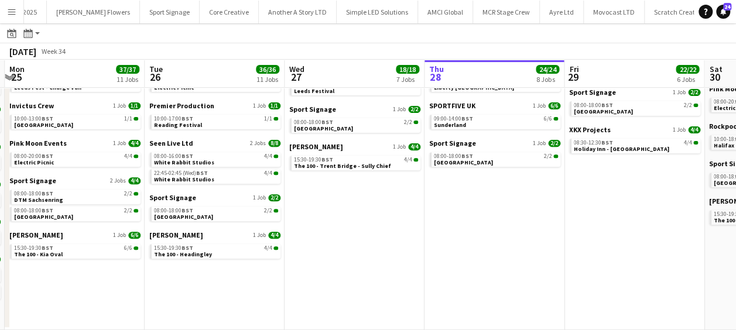
scroll to position [0, 370]
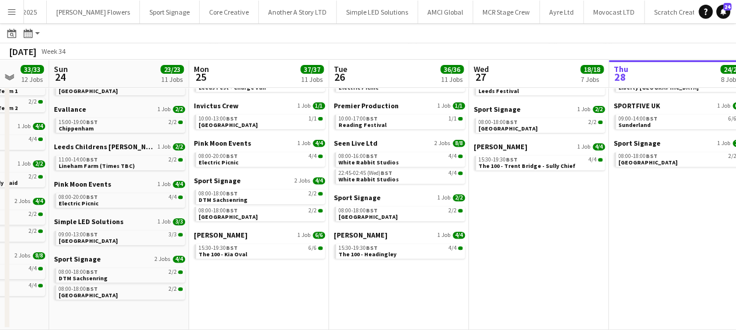
click at [372, 151] on app-calendar-brief-board "Seen Live Ltd 2 Jobs 8/8 08:00-16:00 BST 4/4 White Rabbit Studios 22:45-02:45 (…" at bounding box center [399, 161] width 131 height 45
click at [369, 140] on span "Seen Live Ltd" at bounding box center [356, 143] width 44 height 9
drag, startPoint x: 276, startPoint y: 149, endPoint x: 429, endPoint y: 150, distance: 153.3
click at [429, 150] on app-calendar-viewport "Thu 21 21/21 5 Jobs Fri 22 30/30 10 Jobs Sat 23 33/33 12 Jobs Sun 24 23/23 11 J…" at bounding box center [368, 100] width 736 height 460
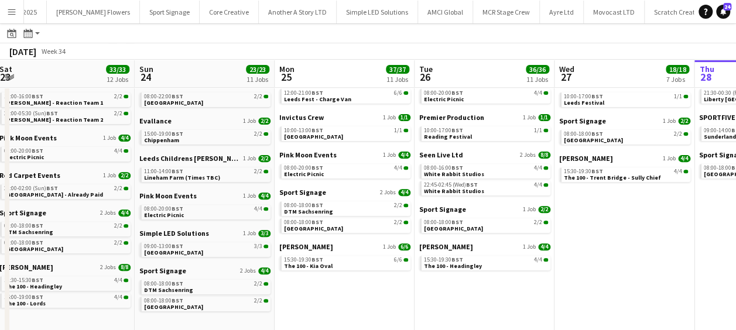
scroll to position [0, 537]
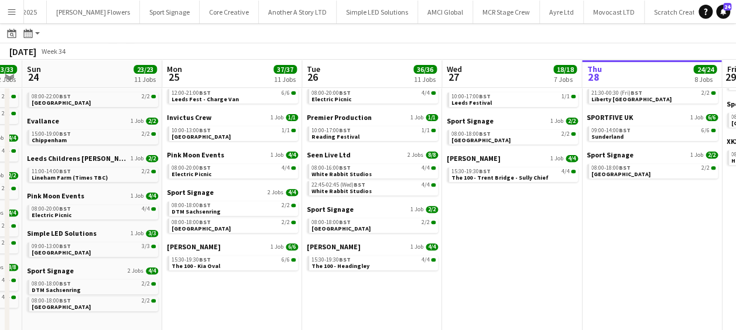
drag, startPoint x: 434, startPoint y: 293, endPoint x: 194, endPoint y: 260, distance: 242.2
click at [194, 260] on app-calendar-viewport "Wed 20 24/24 7 Jobs Thu 21 21/21 5 Jobs Fri 22 30/30 10 Jobs Sat 23 33/33 12 Jo…" at bounding box center [368, 112] width 736 height 460
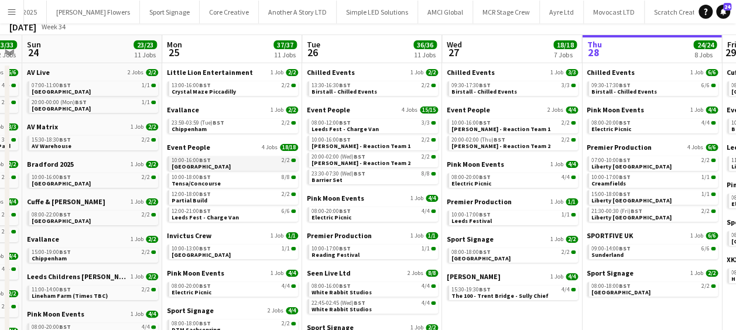
scroll to position [0, 0]
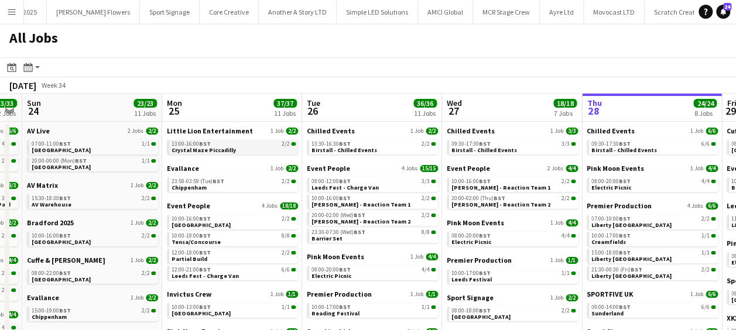
click at [201, 151] on span "Crystal Maze Piccadilly" at bounding box center [203, 150] width 64 height 8
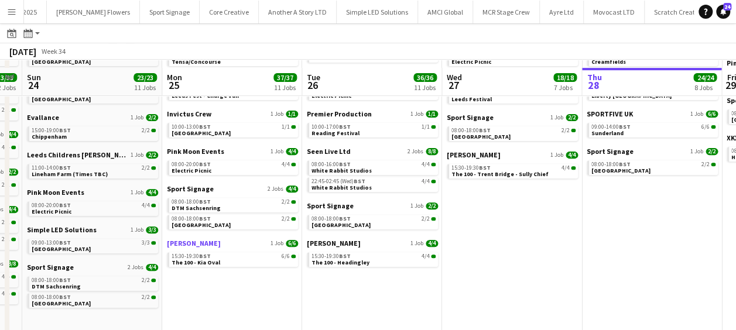
scroll to position [187, 0]
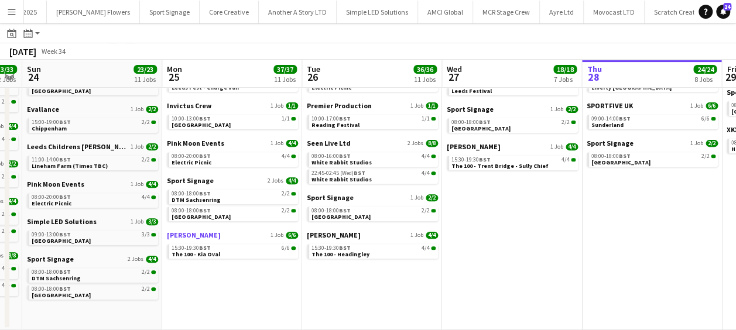
click at [171, 235] on span "[PERSON_NAME]" at bounding box center [194, 235] width 54 height 9
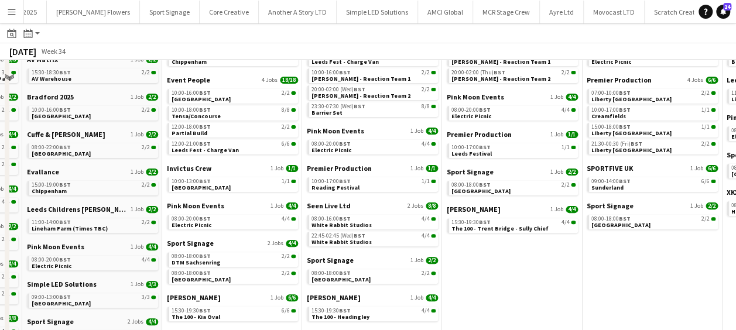
scroll to position [70, 0]
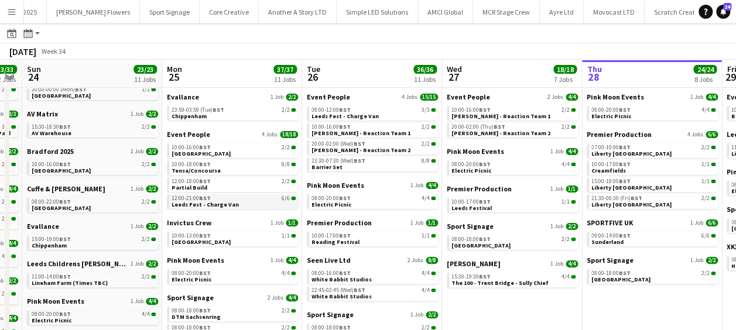
click at [215, 199] on div "12:00-21:00 BST 6/6" at bounding box center [233, 198] width 124 height 6
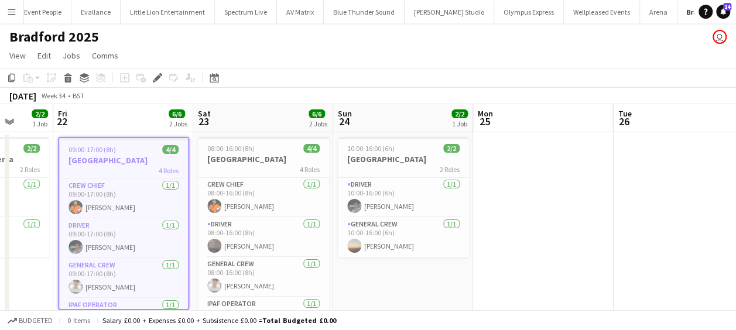
scroll to position [0, 519]
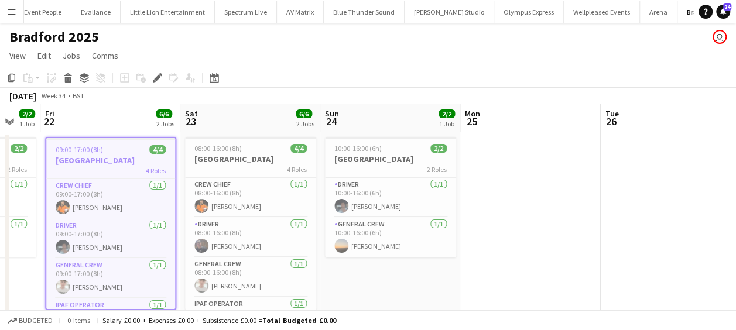
drag, startPoint x: 119, startPoint y: 260, endPoint x: -2, endPoint y: 259, distance: 121.1
click at [0, 259] on html "Menu Boards Boards Boards All jobs Status Workforce Workforce My Workforce Recr…" at bounding box center [368, 245] width 736 height 490
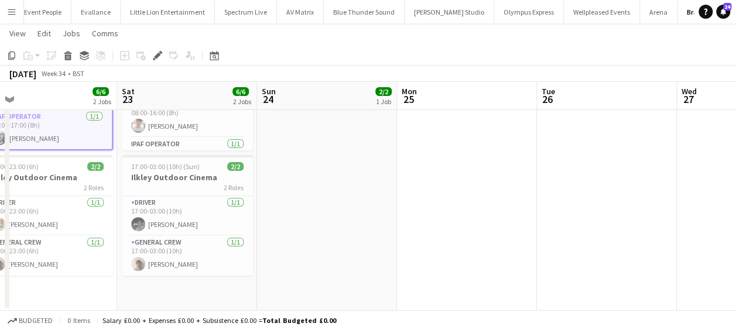
scroll to position [0, 345]
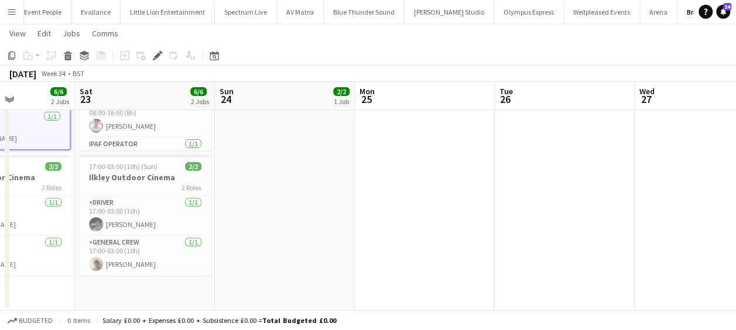
drag, startPoint x: 85, startPoint y: 275, endPoint x: 27, endPoint y: 270, distance: 58.7
click at [27, 270] on app-calendar-viewport "Wed 20 2/2 1 Job Thu 21 2/2 1 Job Fri 22 6/6 2 Jobs Sat 23 6/6 2 Jobs Sun 24 2/…" at bounding box center [368, 99] width 736 height 424
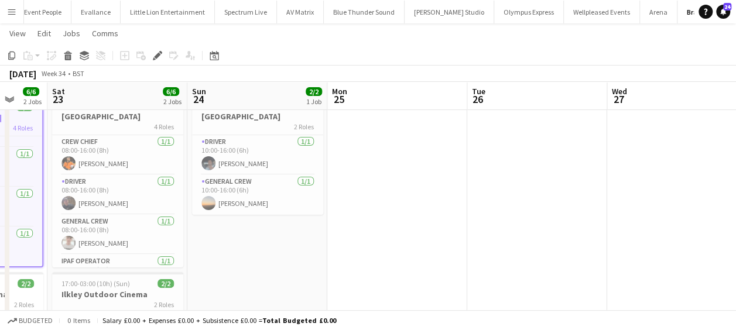
scroll to position [0, 379]
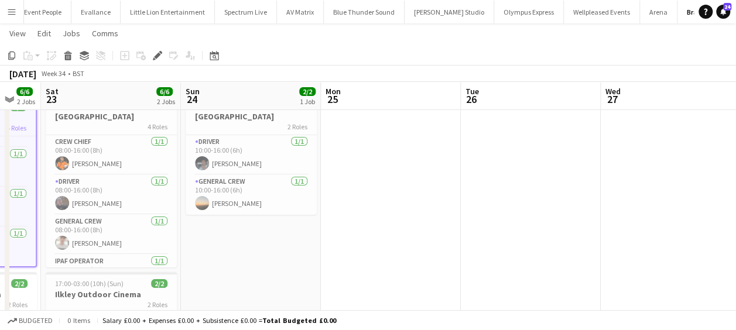
drag, startPoint x: 322, startPoint y: 253, endPoint x: 305, endPoint y: 253, distance: 16.4
click at [305, 253] on app-calendar-viewport "Wed 20 2/2 1 Job Thu 21 2/2 1 Job Fri 22 6/6 2 Jobs Sat 23 6/6 2 Jobs Sun 24 2/…" at bounding box center [368, 216] width 736 height 424
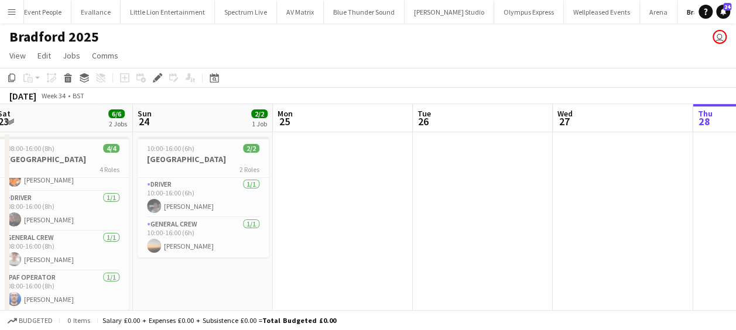
scroll to position [0, 475]
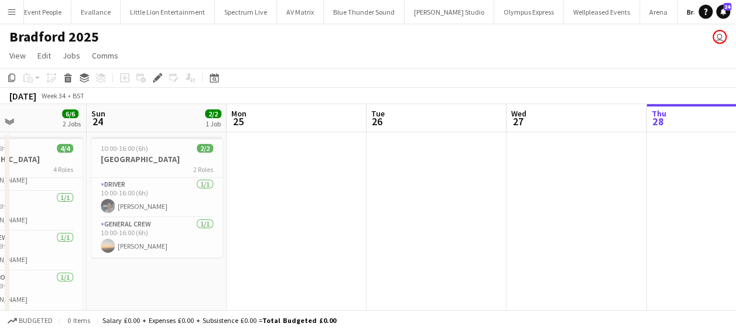
drag, startPoint x: 194, startPoint y: 280, endPoint x: 115, endPoint y: 277, distance: 79.6
click at [115, 277] on app-calendar-viewport "Wed 20 2/2 1 Job Thu 21 2/2 1 Job Fri 22 6/6 2 Jobs Sat 23 6/6 2 Jobs Sun 24 2/…" at bounding box center [368, 287] width 736 height 366
drag, startPoint x: 153, startPoint y: 222, endPoint x: 97, endPoint y: 225, distance: 56.8
click at [104, 225] on app-calendar-viewport "Wed 20 2/2 1 Job Thu 21 2/2 1 Job Fri 22 6/6 2 Jobs Sat 23 6/6 2 Jobs Sun 24 2/…" at bounding box center [368, 287] width 736 height 366
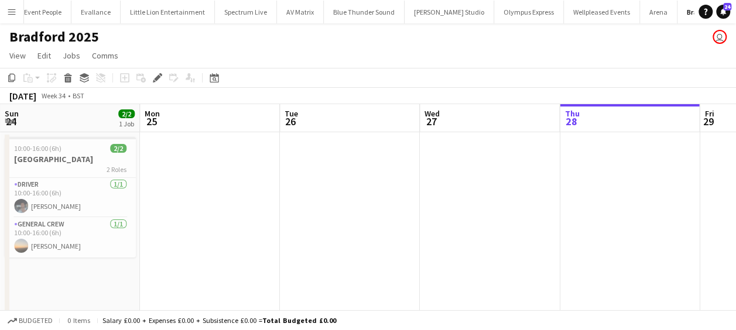
drag, startPoint x: 252, startPoint y: 212, endPoint x: 128, endPoint y: 214, distance: 124.1
click at [127, 214] on app-calendar-viewport "Wed 20 2/2 1 Job Thu 21 2/2 1 Job Fri 22 6/6 2 Jobs Sat 23 6/6 2 Jobs Sun 24 2/…" at bounding box center [368, 287] width 736 height 366
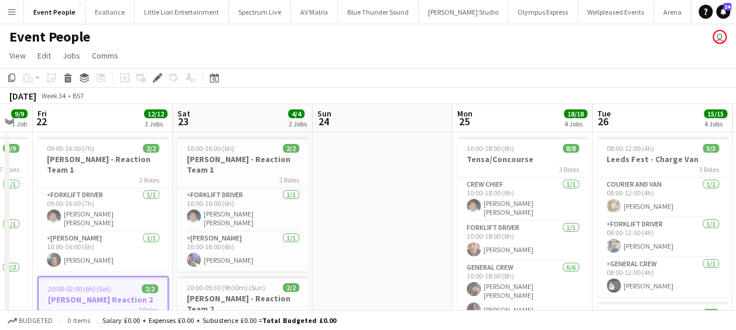
scroll to position [0, 260]
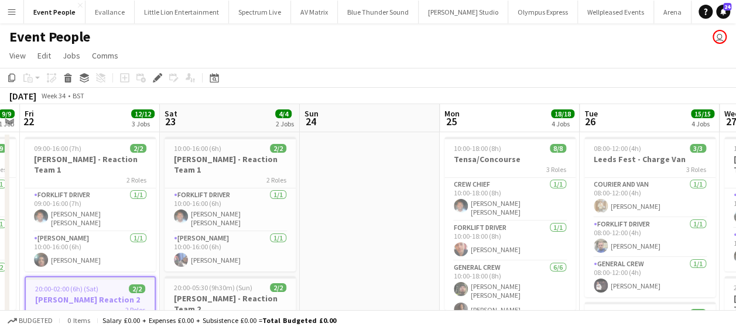
drag, startPoint x: 236, startPoint y: 231, endPoint x: 126, endPoint y: 233, distance: 109.4
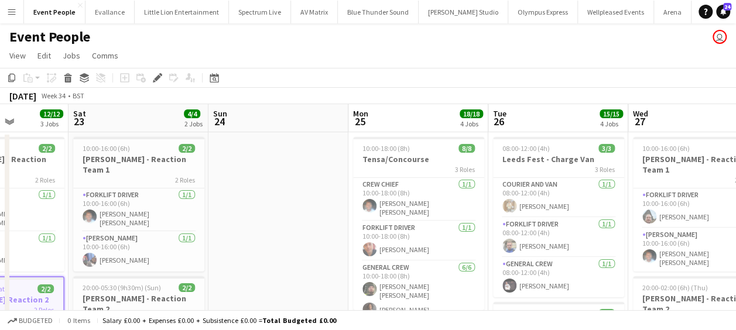
scroll to position [0, 371]
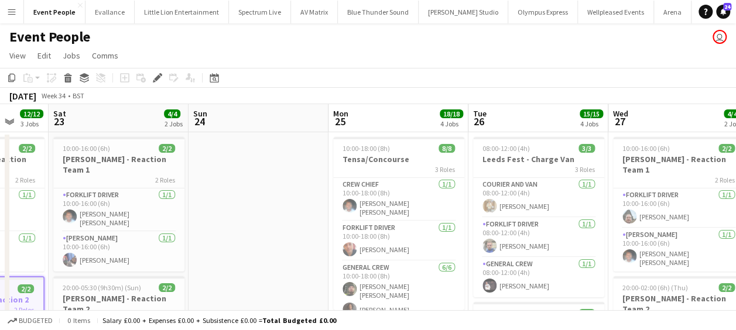
drag, startPoint x: 139, startPoint y: 235, endPoint x: 28, endPoint y: 225, distance: 111.6
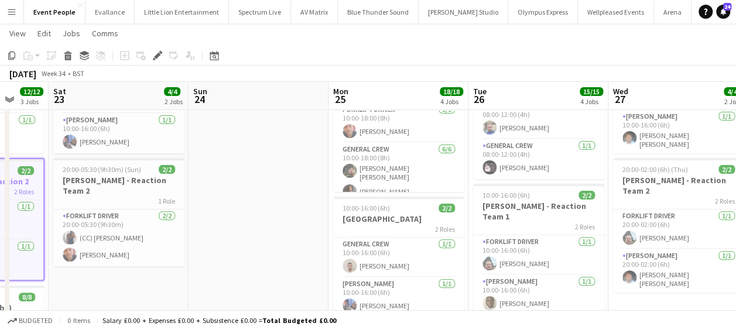
scroll to position [0, 550]
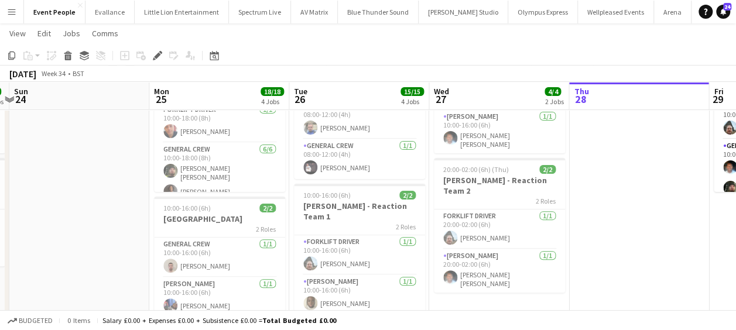
click at [6, 240] on div "Wed 20 8/8 1 Job Thu 21 9/9 1 Job Fri 22 12/12 3 Jobs Sat 23 4/4 2 Jobs Sun 24 …" at bounding box center [368, 297] width 736 height 737
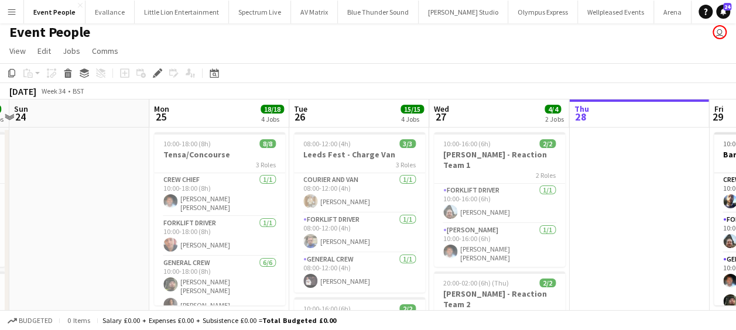
scroll to position [0, 0]
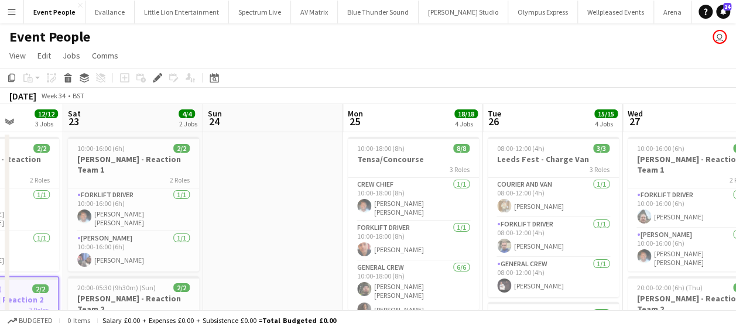
drag, startPoint x: 113, startPoint y: 231, endPoint x: 18, endPoint y: 233, distance: 95.4
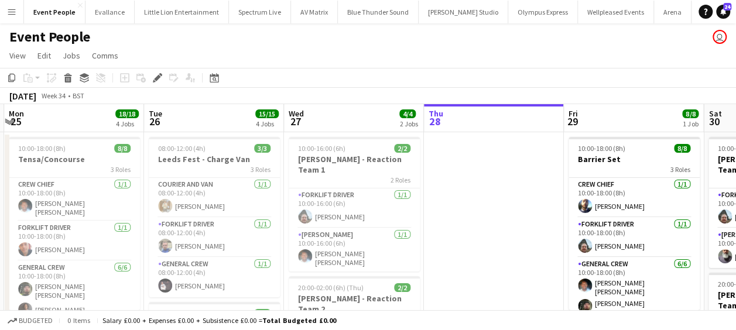
scroll to position [0, 416]
drag, startPoint x: 87, startPoint y: 208, endPoint x: 37, endPoint y: 211, distance: 50.4
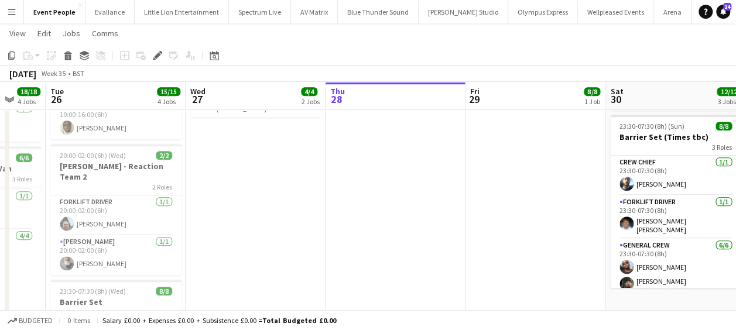
scroll to position [0, 550]
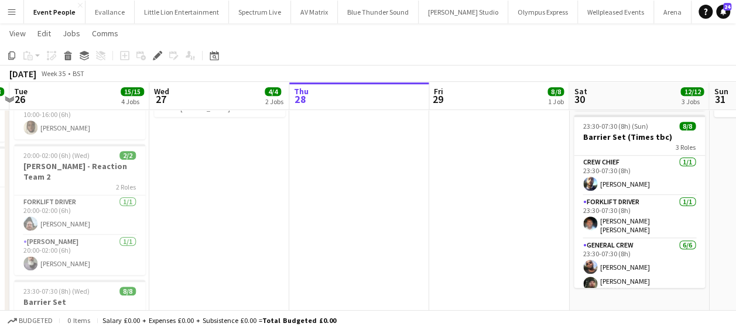
drag, startPoint x: 149, startPoint y: 221, endPoint x: 15, endPoint y: 228, distance: 134.2
click at [15, 228] on app-calendar-viewport "Fri 22 12/12 3 Jobs Sat 23 4/4 2 Jobs Sun 24 Mon 25 18/18 4 Jobs Tue 26 15/15 4…" at bounding box center [368, 121] width 736 height 737
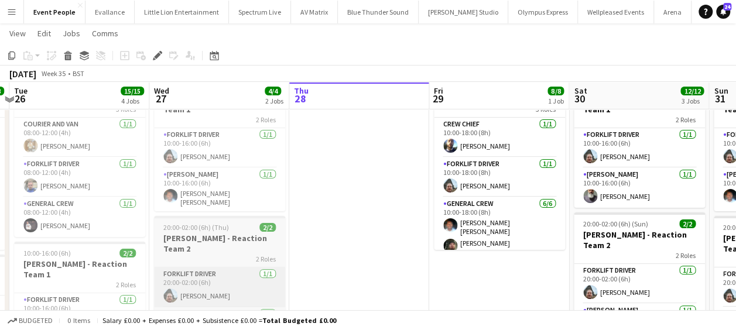
scroll to position [117, 0]
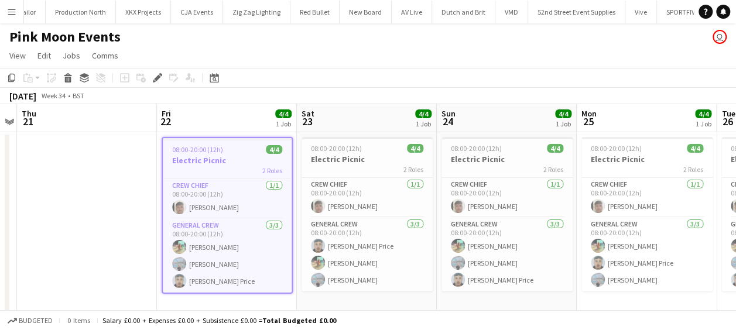
scroll to position [0, 2712]
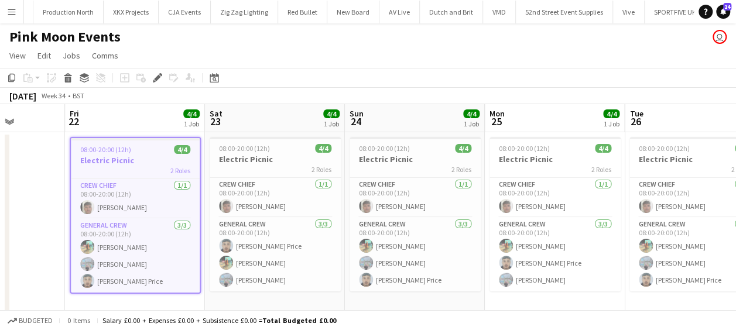
drag, startPoint x: 87, startPoint y: 272, endPoint x: -2, endPoint y: 270, distance: 89.5
click at [0, 270] on html "Menu Boards Boards Boards All jobs Status Workforce Workforce My Workforce Recr…" at bounding box center [368, 172] width 736 height 345
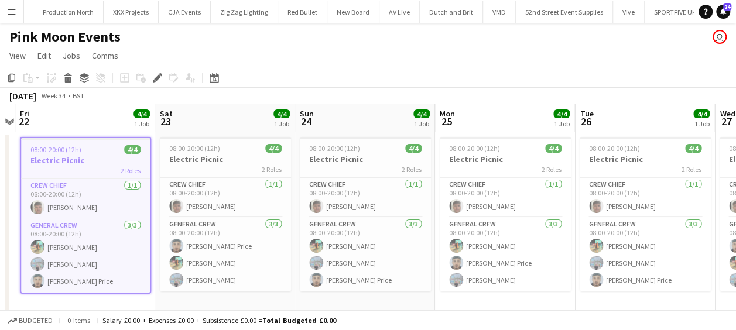
drag, startPoint x: 197, startPoint y: 262, endPoint x: 147, endPoint y: 264, distance: 49.8
click at [147, 264] on app-calendar-viewport "Mon 18 Tue 19 Wed 20 Thu 21 Fri 22 4/4 1 Job Sat 23 4/4 1 Job Sun 24 4/4 1 Job …" at bounding box center [368, 214] width 736 height 221
click at [190, 87] on app-toolbar "Copy Paste Paste Ctrl+V Paste with crew Ctrl+Shift+V Paste linked Job Delete Gr…" at bounding box center [368, 78] width 736 height 20
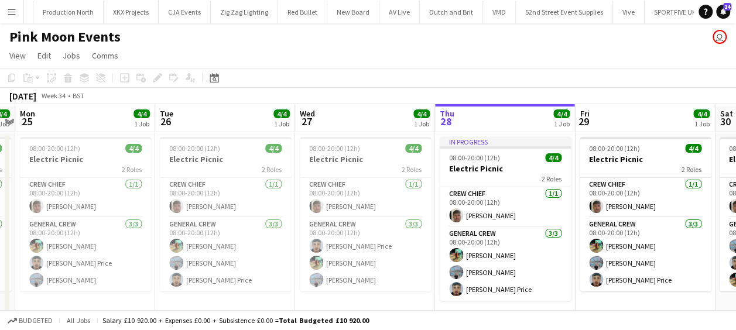
drag, startPoint x: 224, startPoint y: 263, endPoint x: 209, endPoint y: 263, distance: 14.6
click at [207, 263] on app-calendar-viewport "Thu 21 Fri 22 4/4 1 Job Sat 23 4/4 1 Job Sun 24 4/4 1 Job Mon 25 4/4 1 Job Tue …" at bounding box center [368, 214] width 736 height 221
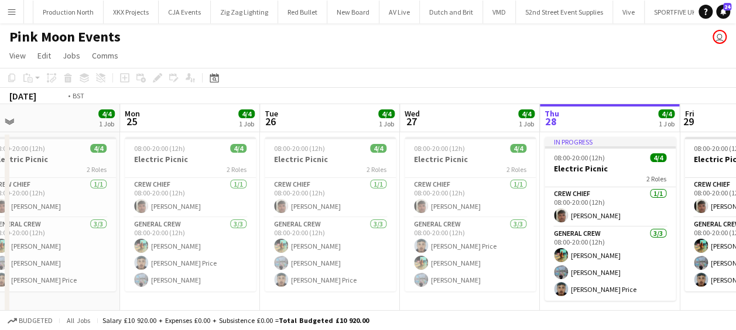
click at [329, 256] on app-calendar-viewport "Thu 21 Fri 22 4/4 1 Job Sat 23 4/4 1 Job Sun 24 4/4 1 Job Mon 25 4/4 1 Job Tue …" at bounding box center [368, 214] width 736 height 221
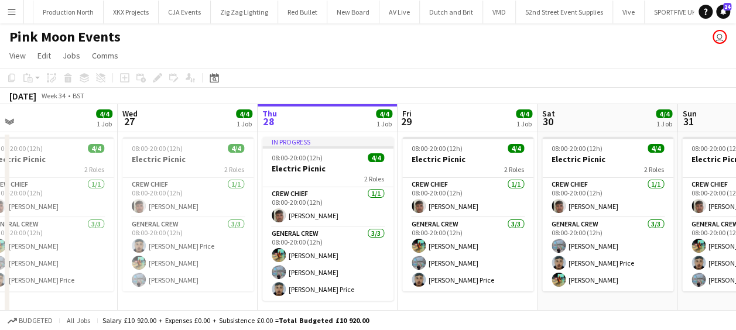
click at [145, 272] on app-calendar-viewport "Sat 23 4/4 1 Job Sun 24 4/4 1 Job Mon 25 4/4 1 Job Tue 26 4/4 1 Job Wed 27 4/4 …" at bounding box center [368, 214] width 736 height 221
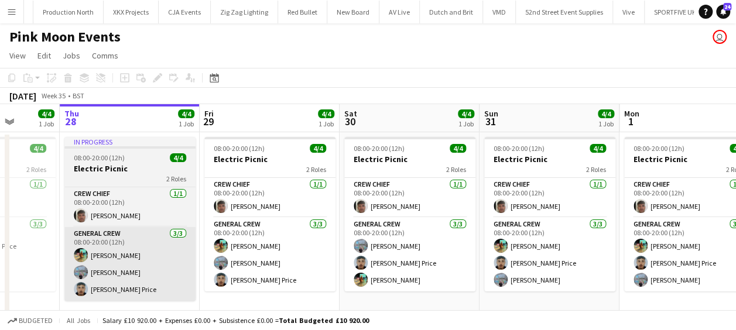
drag, startPoint x: 130, startPoint y: 269, endPoint x: 482, endPoint y: 233, distance: 354.1
click at [500, 231] on app-calendar-viewport "Mon 25 4/4 1 Job Tue 26 4/4 1 Job Wed 27 4/4 1 Job Thu 28 4/4 1 Job Fri 29 4/4 …" at bounding box center [368, 214] width 736 height 221
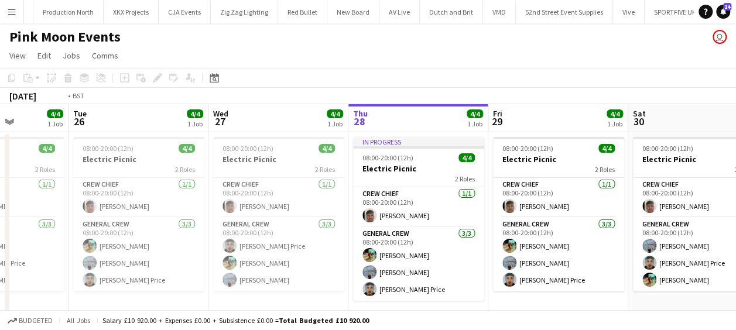
scroll to position [0, 321]
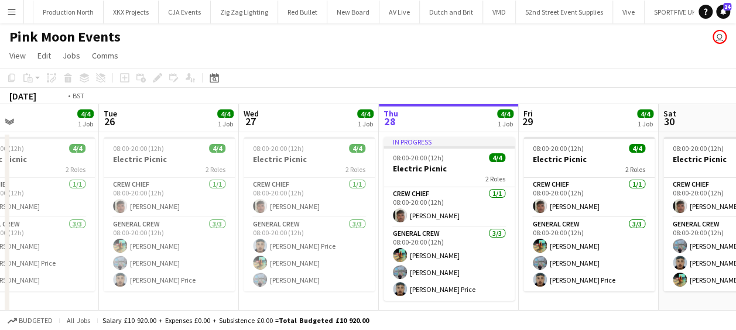
drag, startPoint x: 341, startPoint y: 273, endPoint x: 494, endPoint y: 264, distance: 153.6
click at [494, 264] on app-calendar-viewport "Sat 23 4/4 1 Job Sun 24 4/4 1 Job Mon 25 4/4 1 Job Tue 26 4/4 1 Job Wed 27 4/4 …" at bounding box center [368, 214] width 736 height 221
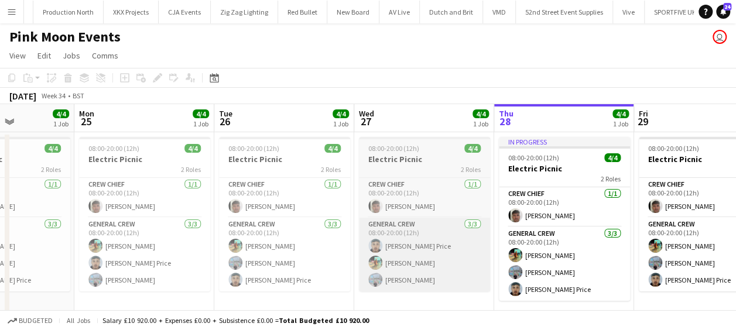
drag, startPoint x: 482, startPoint y: 214, endPoint x: 389, endPoint y: 219, distance: 93.8
click at [389, 219] on app-calendar-viewport "Fri 22 4/4 1 Job Sat 23 4/4 1 Job Sun 24 4/4 1 Job Mon 25 4/4 1 Job Tue 26 4/4 …" at bounding box center [368, 214] width 736 height 221
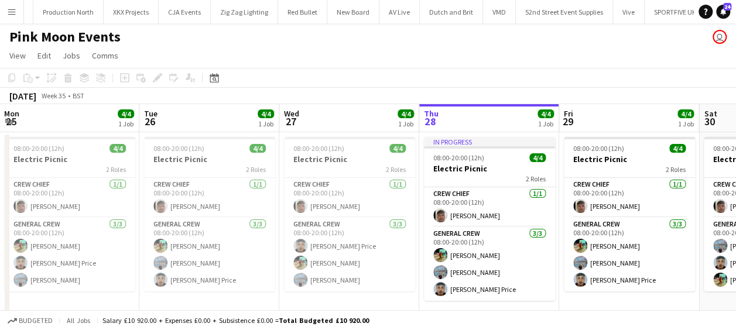
click at [401, 205] on app-calendar-viewport "Fri 22 4/4 1 Job Sat 23 4/4 1 Job Sun 24 4/4 1 Job Mon 25 4/4 1 Job Tue 26 4/4 …" at bounding box center [368, 214] width 736 height 221
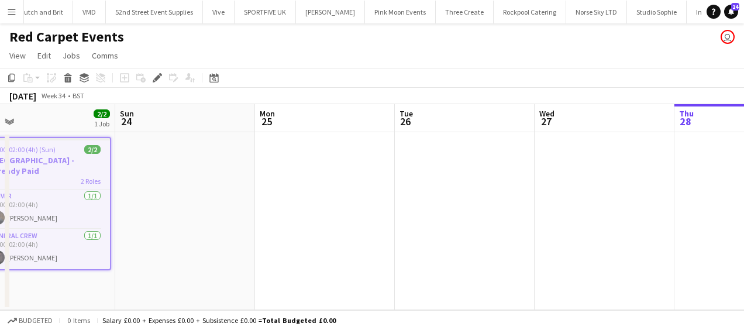
drag, startPoint x: 205, startPoint y: 277, endPoint x: -1, endPoint y: 239, distance: 209.4
click at [0, 239] on html "Menu Boards Boards Boards All jobs Status Workforce Workforce My Workforce Recr…" at bounding box center [372, 165] width 744 height 330
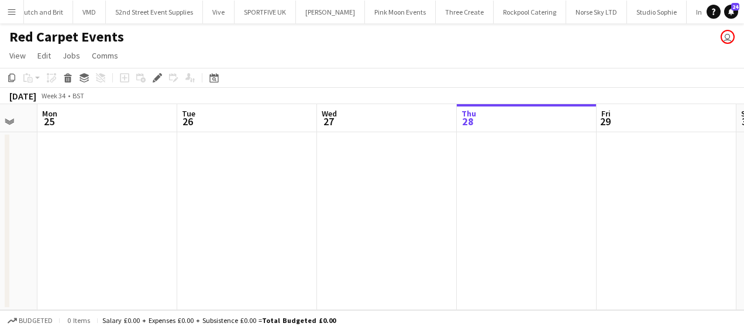
drag, startPoint x: 257, startPoint y: 202, endPoint x: 157, endPoint y: 193, distance: 100.4
click at [157, 193] on app-calendar-viewport "Thu 21 Fri 22 Sat 23 2/2 1 Job Sun 24 Mon 25 Tue 26 Wed 27 Thu 28 Fri 29 Sat 30…" at bounding box center [372, 207] width 744 height 206
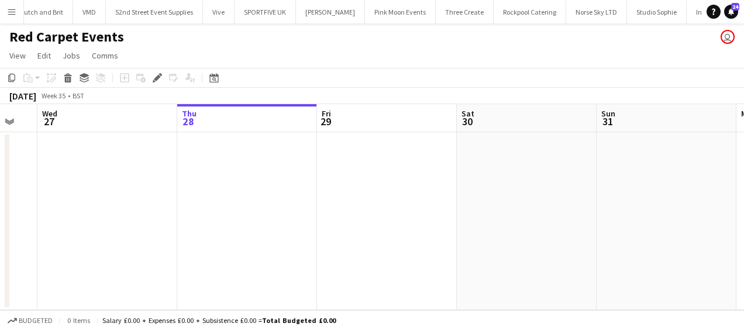
drag, startPoint x: 87, startPoint y: 220, endPoint x: 300, endPoint y: 217, distance: 213.6
click at [92, 220] on app-calendar-viewport "Sat 23 2/2 1 Job Sun 24 Mon 25 Tue 26 Wed 27 Thu 28 Fri 29 Sat 30 Sun 31 Mon 1 …" at bounding box center [372, 207] width 744 height 206
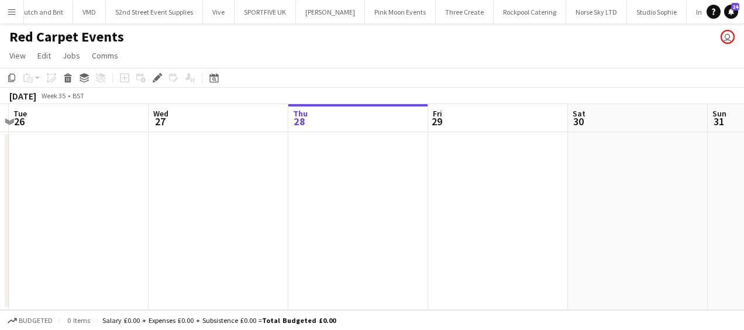
drag, startPoint x: 169, startPoint y: 221, endPoint x: 225, endPoint y: 222, distance: 56.2
click at [167, 221] on app-calendar-viewport "Sat 23 2/2 1 Job Sun 24 Mon 25 Tue 26 Wed 27 Thu 28 Fri 29 Sat 30 Sun 31 Mon 1 …" at bounding box center [372, 207] width 744 height 206
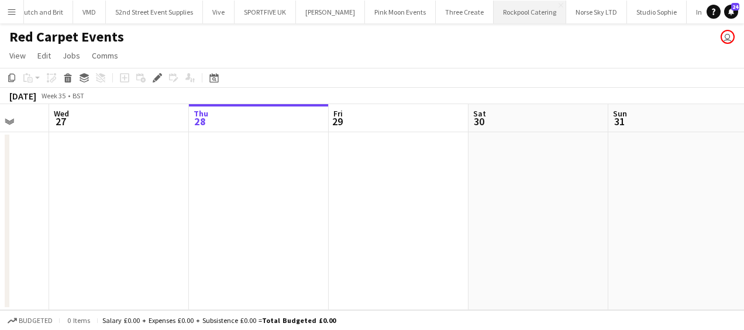
scroll to position [0, 344]
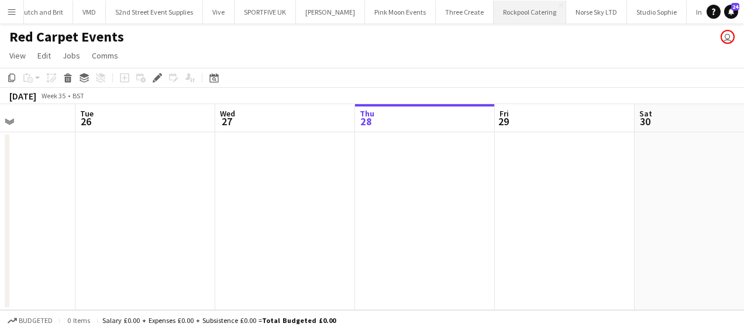
drag, startPoint x: 283, startPoint y: 222, endPoint x: 403, endPoint y: 19, distance: 236.6
click at [215, 218] on app-calendar-viewport "Sat 23 2/2 1 Job Sun 24 Mon 25 Tue 26 Wed 27 Thu 28 Fri 29 Sat 30 Sun 31 Mon 1 …" at bounding box center [372, 207] width 744 height 206
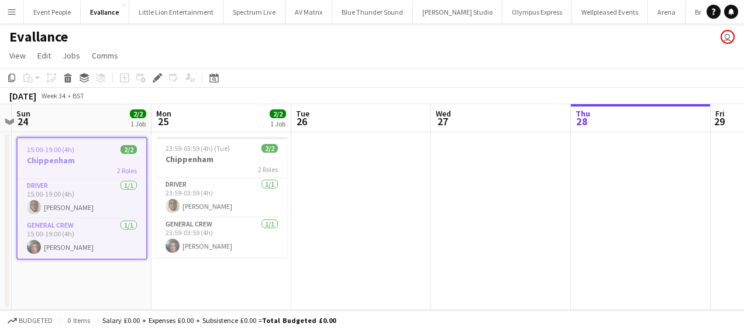
scroll to position [0, 556]
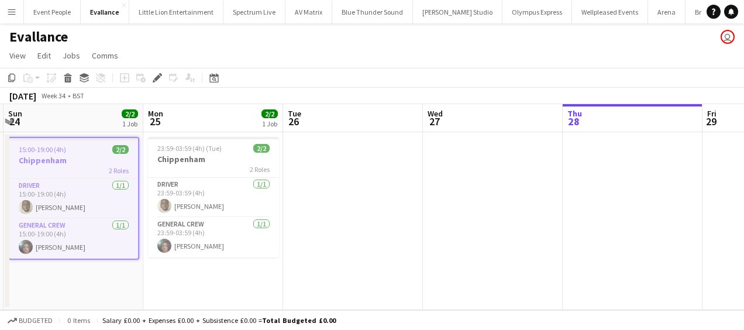
drag, startPoint x: 325, startPoint y: 246, endPoint x: 172, endPoint y: 257, distance: 153.8
click at [172, 257] on app-calendar-viewport "Wed 20 Thu 21 Fri 22 Sat 23 Sun 24 2/2 1 Job Mon 25 2/2 1 Job Tue 26 Wed 27 Thu…" at bounding box center [372, 207] width 744 height 206
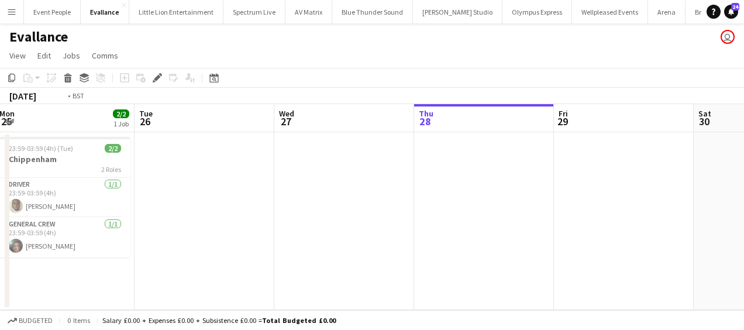
drag, startPoint x: 166, startPoint y: 254, endPoint x: 45, endPoint y: 256, distance: 121.1
click at [45, 256] on app-calendar-viewport "Fri 22 Sat 23 Sun 24 2/2 1 Job Mon 25 2/2 1 Job Tue 26 Wed 27 Thu 28 Fri 29 Sat…" at bounding box center [372, 207] width 744 height 206
drag, startPoint x: 144, startPoint y: 255, endPoint x: 393, endPoint y: 245, distance: 249.5
click at [132, 255] on app-calendar-viewport "Fri 22 Sat 23 Sun 24 2/2 1 Job Mon 25 2/2 1 Job Tue 26 Wed 27 Thu 28 Fri 29 Sat…" at bounding box center [372, 207] width 744 height 206
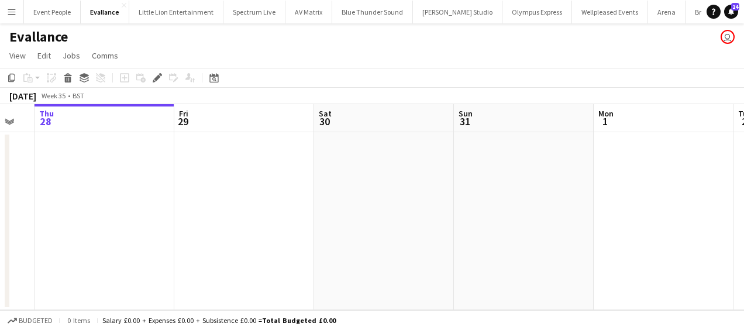
drag, startPoint x: 309, startPoint y: 249, endPoint x: 145, endPoint y: 248, distance: 164.4
click at [145, 248] on app-calendar-viewport "Sun 24 2/2 1 Job Mon 25 2/2 1 Job Tue 26 Wed 27 Thu 28 Fri 29 Sat 30 Sun 31 Mon…" at bounding box center [372, 207] width 744 height 206
drag, startPoint x: 308, startPoint y: 244, endPoint x: 222, endPoint y: 150, distance: 127.6
click at [183, 238] on app-calendar-viewport "Sun 24 2/2 1 Job Mon 25 2/2 1 Job Tue 26 Wed 27 Thu 28 Fri 29 Sat 30 Sun 31 Mon…" at bounding box center [372, 207] width 744 height 206
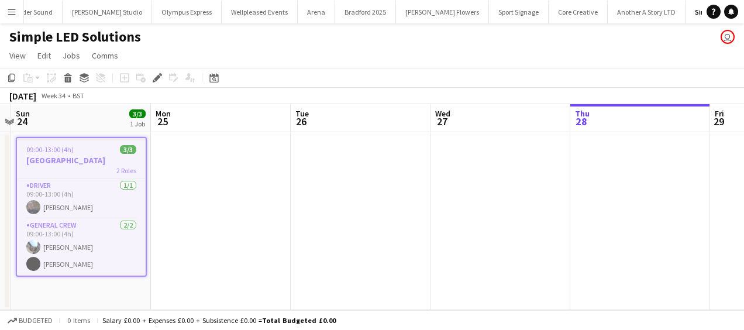
scroll to position [0, 253]
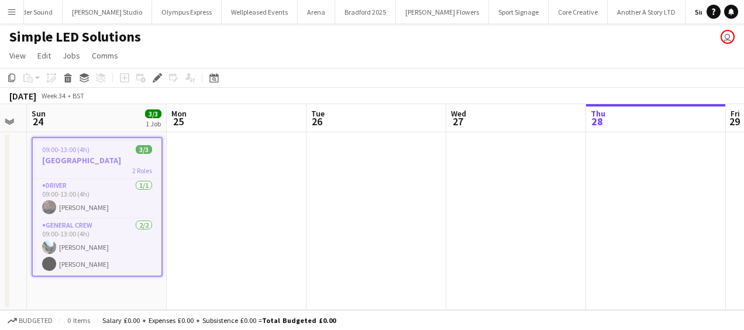
drag, startPoint x: 400, startPoint y: 256, endPoint x: 270, endPoint y: 252, distance: 129.9
click at [270, 252] on app-calendar-viewport "Fri 22 Sat 23 Sun 24 3/3 1 Job Mon 25 Tue 26 Wed 27 Thu 28 Fri 29 Sat 30 Sun 31…" at bounding box center [372, 207] width 744 height 206
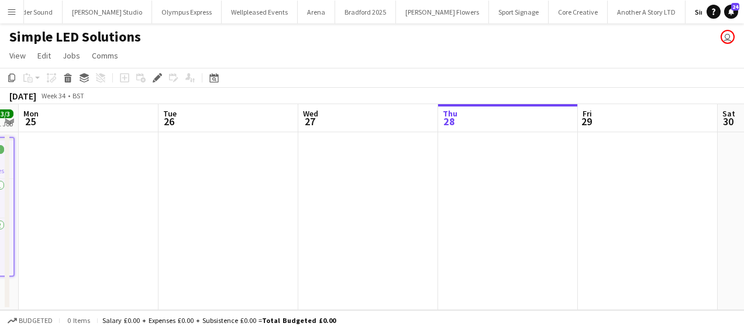
drag, startPoint x: 222, startPoint y: 184, endPoint x: 73, endPoint y: 181, distance: 149.3
click at [74, 181] on app-calendar-viewport "Fri 22 Sat 23 Sun 24 3/3 1 Job Mon 25 Tue 26 Wed 27 Thu 28 Fri 29 Sat 30 Sun 31…" at bounding box center [372, 207] width 744 height 206
click at [149, 172] on app-calendar-viewport "Fri 22 Sat 23 Sun 24 3/3 1 Job Mon 25 Tue 26 Wed 27 Thu 28 Fri 29 Sat 30 Sun 31…" at bounding box center [372, 207] width 744 height 206
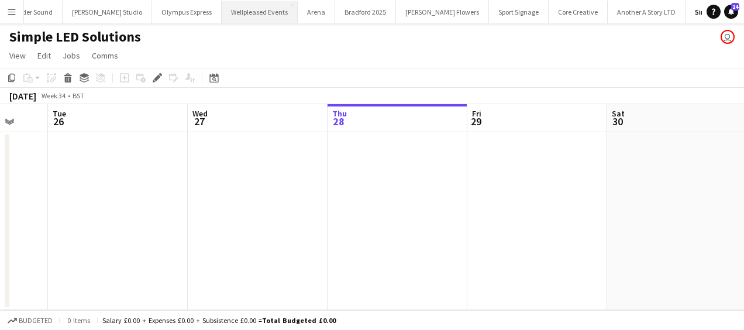
drag, startPoint x: 313, startPoint y: 143, endPoint x: 245, endPoint y: 3, distance: 155.7
click at [245, 105] on app-calendar-viewport "Fri 22 Sat 23 Sun 24 3/3 1 Job Mon 25 Tue 26 Wed 27 Thu 28 Fri 29 Sat 30 Sun 31…" at bounding box center [372, 207] width 744 height 206
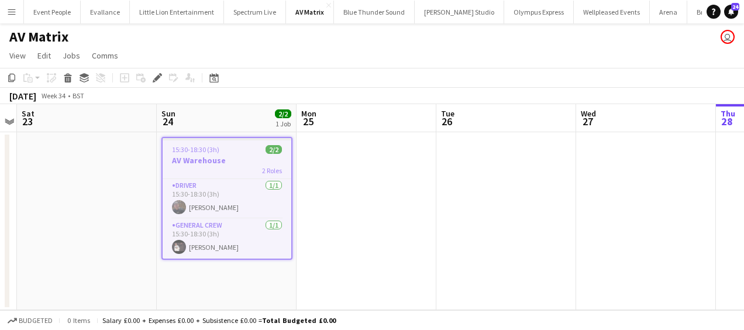
scroll to position [0, 554]
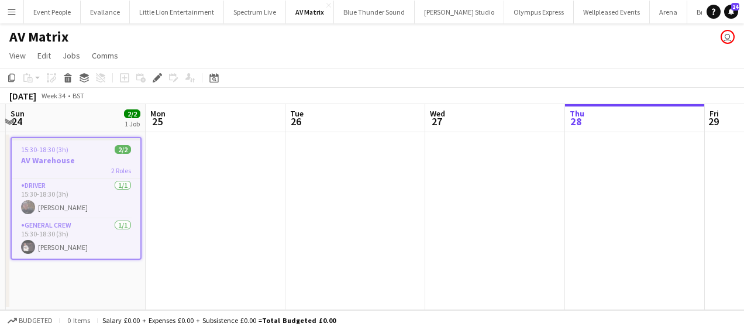
drag, startPoint x: 236, startPoint y: 253, endPoint x: 96, endPoint y: 251, distance: 140.4
click at [96, 251] on app-calendar-viewport "Wed 20 Thu 21 Fri 22 Sat 23 Sun 24 2/2 1 Job Mon 25 Tue 26 Wed 27 Thu 28 Fri 29…" at bounding box center [372, 207] width 744 height 206
click at [207, 142] on app-date-cell at bounding box center [216, 221] width 140 height 178
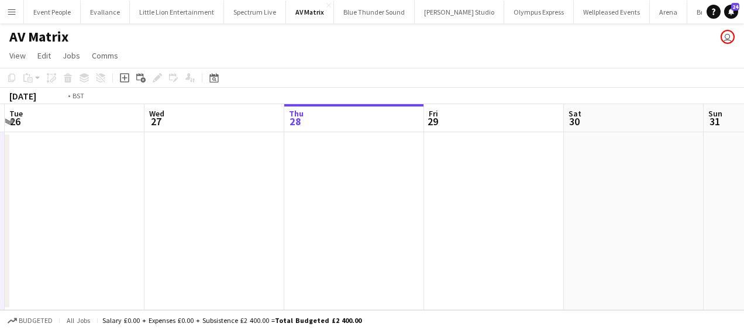
drag, startPoint x: 128, startPoint y: 200, endPoint x: 286, endPoint y: 155, distance: 164.1
click at [7, 203] on div "Fri 22 Sat 23 Sun 24 2/2 1 Job Mon 25 Tue 26 Wed 27 Thu 28 Fri 29 Sat 30 Sun 31…" at bounding box center [372, 207] width 744 height 206
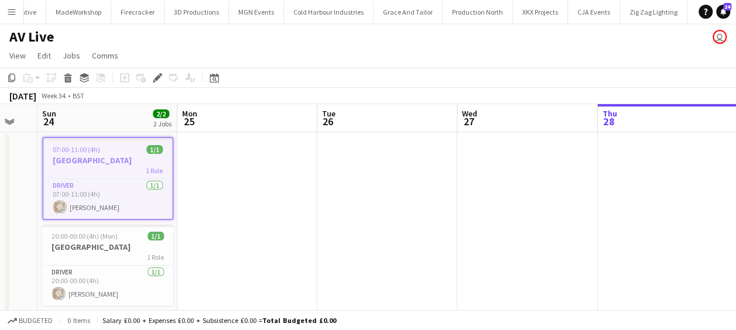
scroll to position [0, 525]
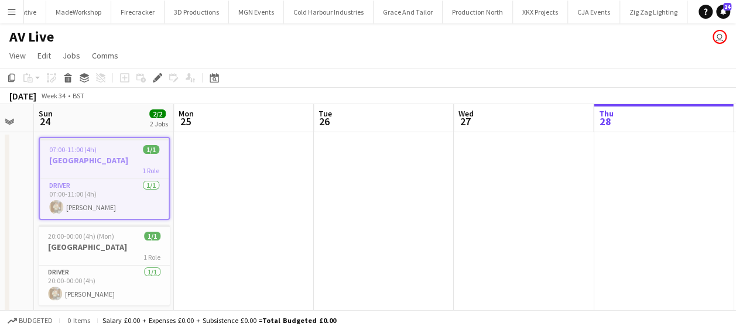
drag, startPoint x: 240, startPoint y: 219, endPoint x: 232, endPoint y: 221, distance: 9.1
click at [232, 221] on app-calendar-viewport "Wed 20 Thu 21 Fri 22 Sat 23 Sun 24 2/2 2 Jobs Mon 25 Tue 26 Wed 27 Thu 28 Fri 2…" at bounding box center [368, 226] width 736 height 245
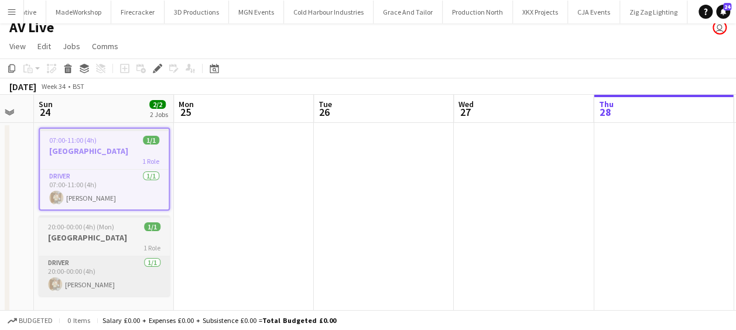
scroll to position [38, 0]
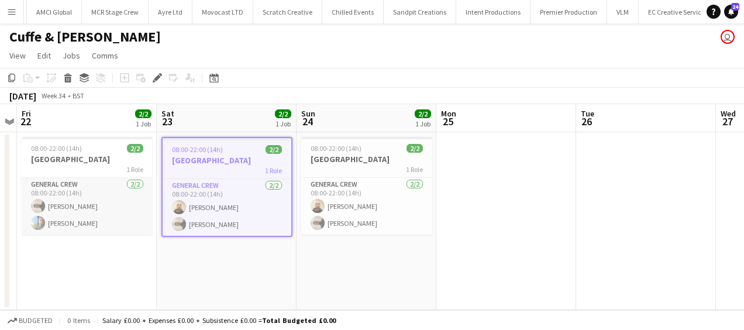
click at [83, 199] on app-card-role "General Crew [DATE] 08:00-22:00 (14h) [PERSON_NAME] [PERSON_NAME]" at bounding box center [87, 206] width 131 height 57
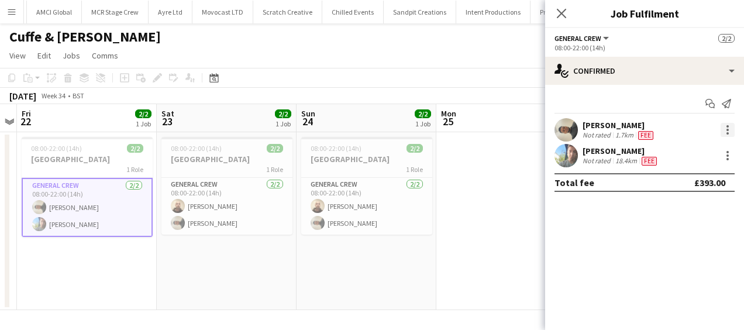
click at [728, 129] on div at bounding box center [728, 130] width 2 height 2
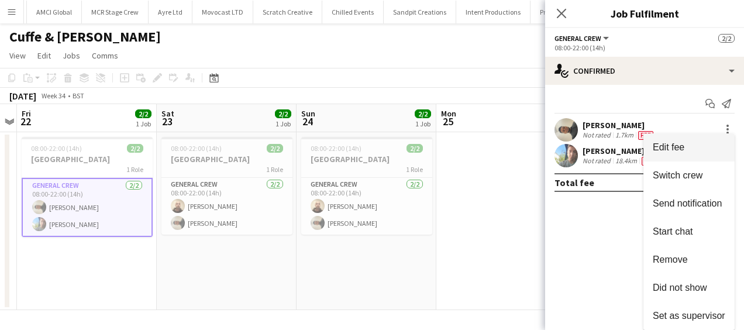
click at [671, 147] on span "Edit fee" at bounding box center [669, 147] width 32 height 10
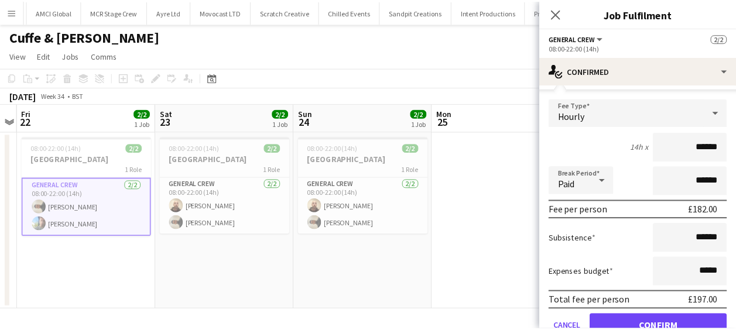
scroll to position [117, 0]
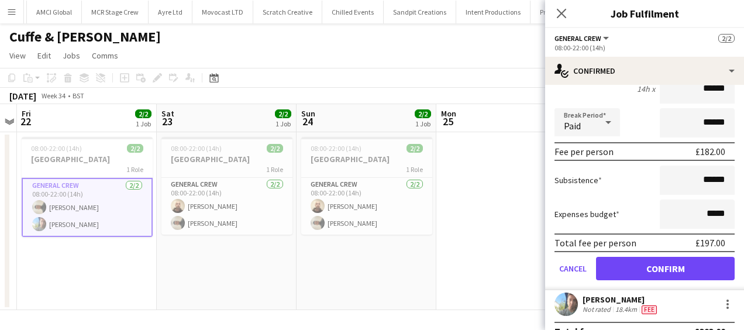
click at [17, 7] on button "Menu" at bounding box center [11, 11] width 23 height 23
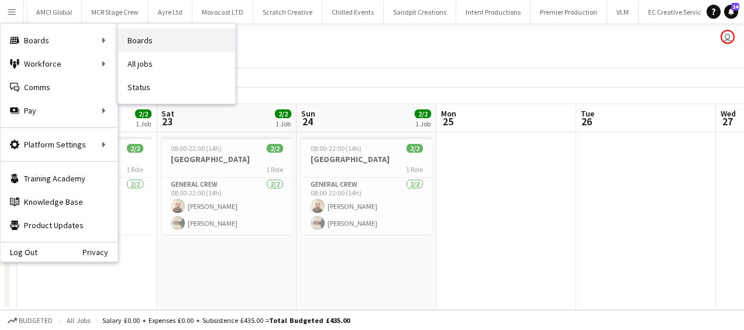
click at [171, 36] on link "Boards" at bounding box center [176, 40] width 117 height 23
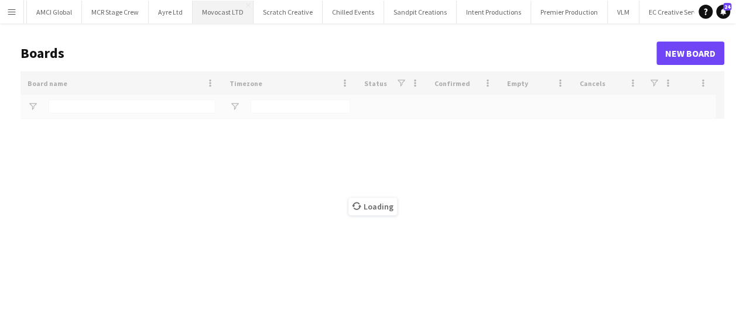
type input "*****"
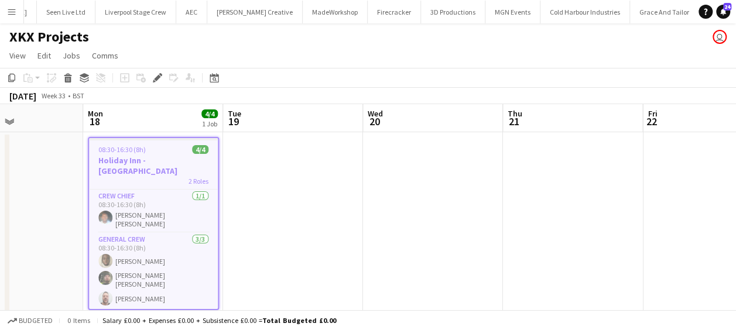
scroll to position [0, 533]
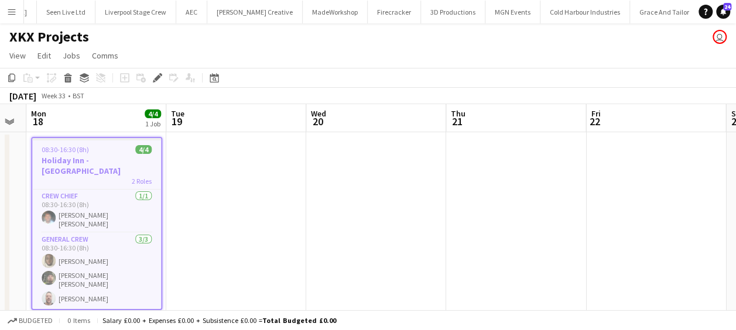
drag, startPoint x: 392, startPoint y: 252, endPoint x: 262, endPoint y: 250, distance: 130.5
click at [262, 250] on app-calendar-viewport "Thu 14 2/2 1 Job Fri 15 2/2 1 Job Sat 16 Sun 17 Mon 18 4/4 1 Job Tue 19 Wed 20 …" at bounding box center [368, 215] width 736 height 222
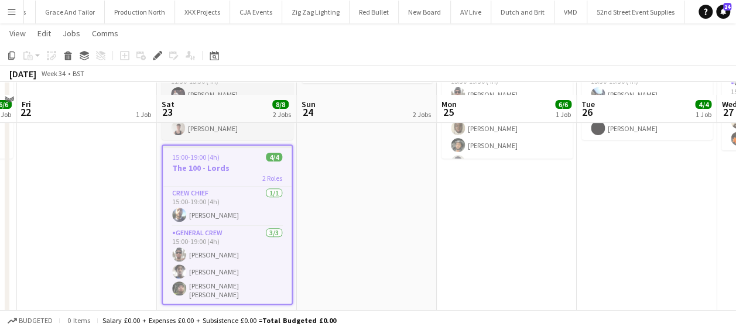
scroll to position [164, 0]
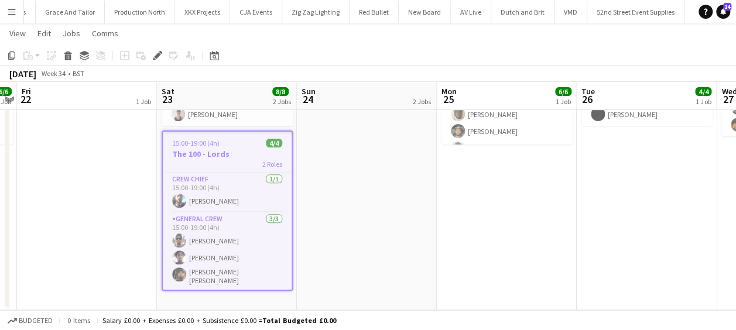
click at [118, 143] on app-date-cell "The 100 - Edgbaston (TBC)" at bounding box center [87, 138] width 140 height 343
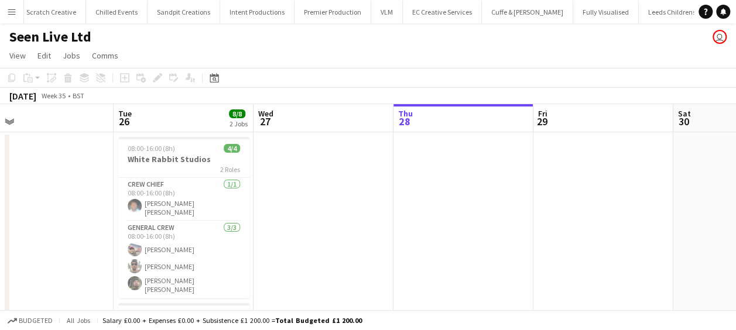
click at [465, 197] on app-calendar-viewport "Sat 23 Sun 24 Mon 25 Tue 26 8/8 2 Jobs Wed 27 Thu 28 Fri 29 Sat 30 Sun 31 Mon 1…" at bounding box center [368, 290] width 736 height 372
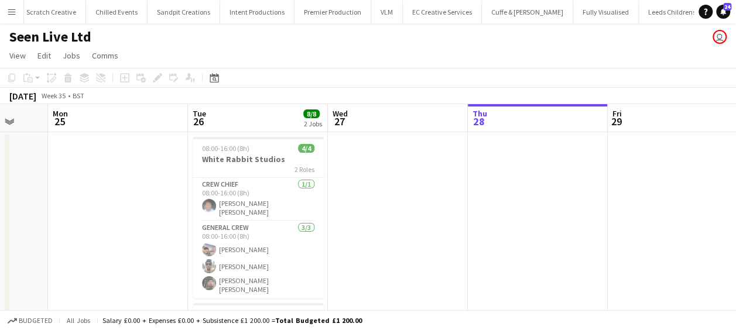
scroll to position [0, 348]
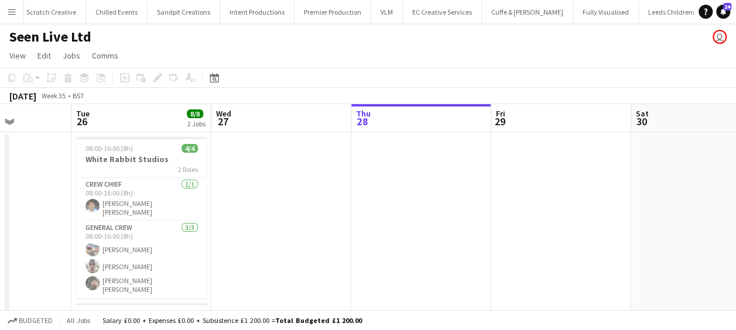
drag, startPoint x: 326, startPoint y: 199, endPoint x: 284, endPoint y: 190, distance: 43.2
click at [284, 190] on app-calendar-viewport "Sat 23 Sun 24 Mon 25 Tue 26 8/8 2 Jobs Wed 27 Thu 28 Fri 29 Sat 30 Sun 31 Mon 1…" at bounding box center [368, 290] width 736 height 372
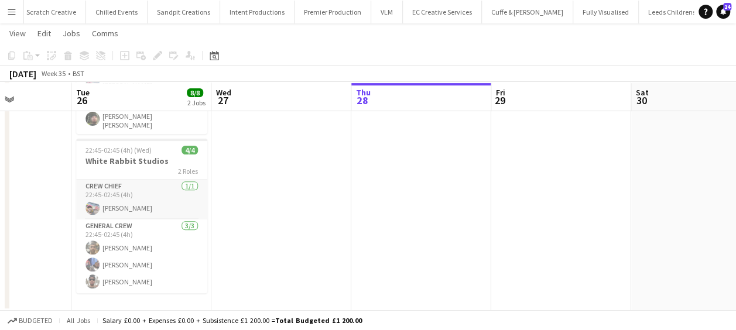
scroll to position [164, 0]
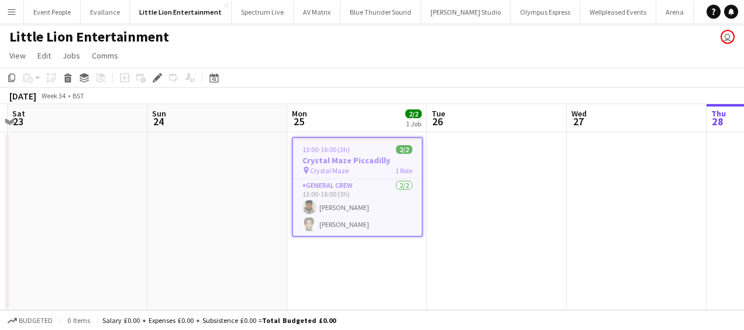
drag, startPoint x: 294, startPoint y: 251, endPoint x: 527, endPoint y: 259, distance: 233.0
click at [562, 260] on app-calendar-viewport "Thu 21 Fri 22 Sat 23 Sun 24 Mon 25 2/2 1 Job Tue 26 Wed 27 Thu 28 Fri 29 Sat 30…" at bounding box center [372, 207] width 744 height 206
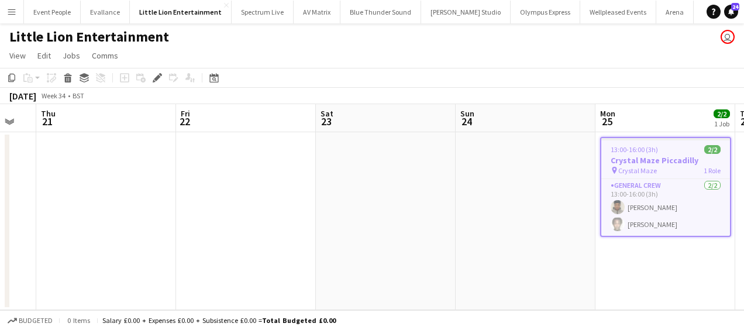
drag, startPoint x: 479, startPoint y: 256, endPoint x: 585, endPoint y: 256, distance: 105.9
click at [600, 256] on app-calendar-viewport "Tue 19 Wed 20 Thu 21 Fri 22 Sat 23 Sun 24 Mon 25 2/2 1 Job Tue 26 Wed 27 Thu 28…" at bounding box center [372, 207] width 744 height 206
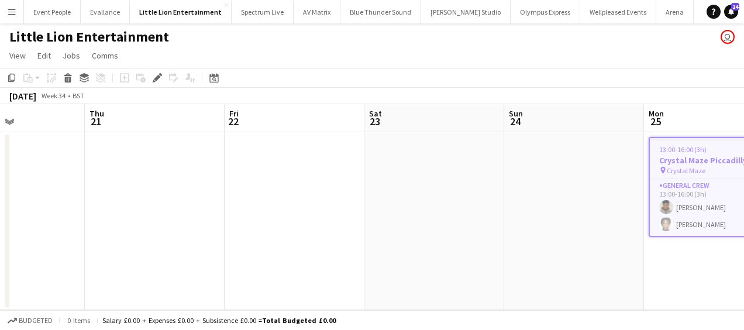
drag, startPoint x: 345, startPoint y: 255, endPoint x: 14, endPoint y: 260, distance: 331.2
click at [0, 260] on html "Menu Boards Boards Boards All jobs Status Workforce Workforce My Workforce Recr…" at bounding box center [372, 165] width 744 height 330
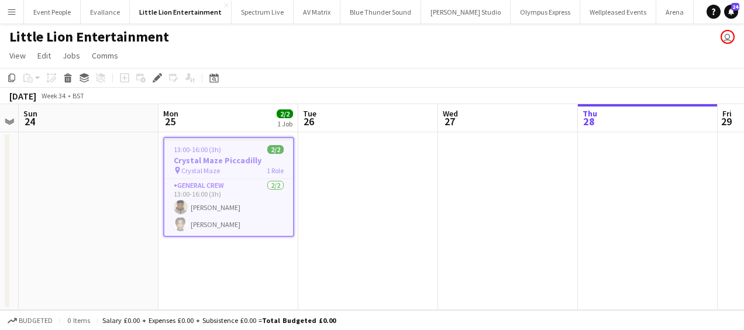
drag, startPoint x: 118, startPoint y: 279, endPoint x: 83, endPoint y: 279, distance: 35.1
click at [83, 279] on app-calendar-viewport "Thu 21 Fri 22 Sat 23 Sun 24 Mon 25 2/2 1 Job Tue 26 Wed 27 Thu 28 Fri 29 Sat 30…" at bounding box center [372, 207] width 744 height 206
click at [215, 271] on app-date-cell "13:00-16:00 (3h) 2/2 Crystal Maze Piccadilly pin Crystal Maze 1 Role General Cr…" at bounding box center [228, 221] width 140 height 178
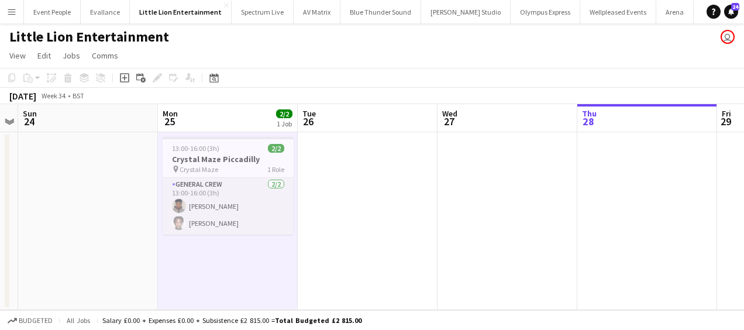
click at [212, 226] on app-card-role "General Crew 2/2 13:00-16:00 (3h) Ona Ajala Neil Ntsiomo" at bounding box center [228, 206] width 131 height 57
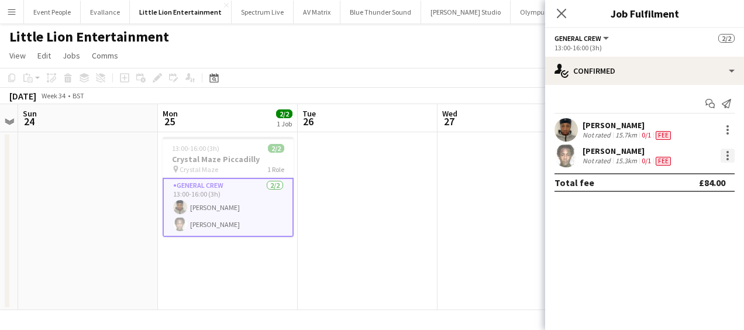
click at [730, 152] on div at bounding box center [728, 156] width 14 height 14
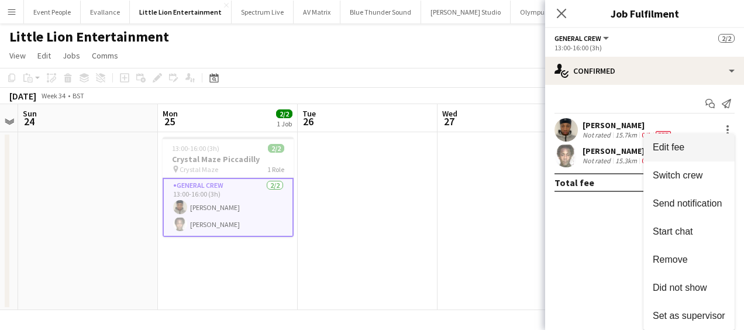
click at [673, 151] on span "Edit fee" at bounding box center [669, 147] width 32 height 10
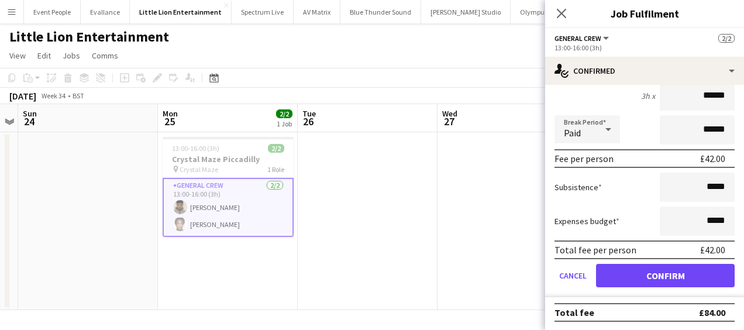
scroll to position [136, 0]
click at [459, 215] on app-date-cell at bounding box center [508, 221] width 140 height 178
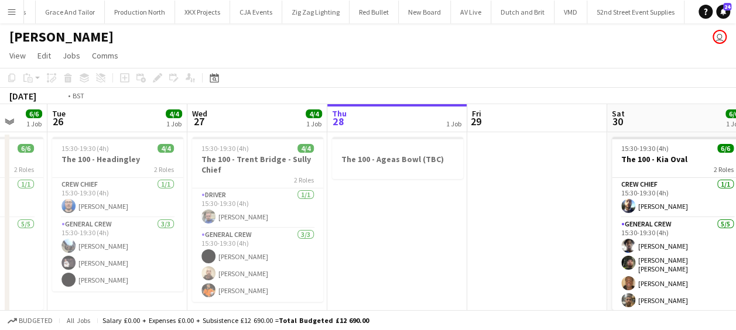
drag, startPoint x: 276, startPoint y: 204, endPoint x: 569, endPoint y: 203, distance: 292.6
click at [569, 202] on app-calendar-viewport "Sun 24 2 Jobs Mon 25 6/6 1 Job Tue 26 4/4 1 Job Wed 27 4/4 1 Job Thu 28 1 Job F…" at bounding box center [368, 218] width 736 height 229
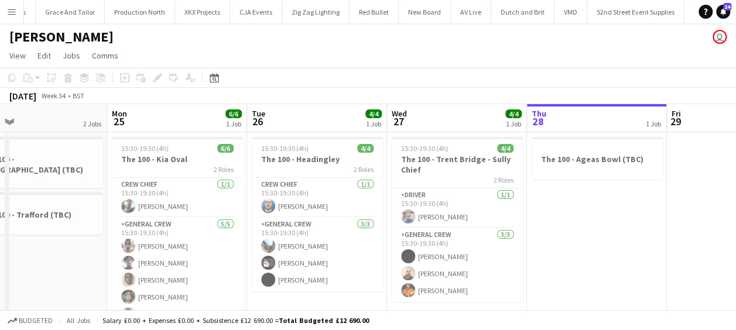
drag, startPoint x: 324, startPoint y: 205, endPoint x: 514, endPoint y: 204, distance: 189.6
click at [514, 204] on app-calendar-viewport "Fri 22 1 Job Sat 23 8/8 2 Jobs Sun 24 2 Jobs Mon 25 6/6 1 Job Tue 26 4/4 1 Job …" at bounding box center [368, 290] width 736 height 372
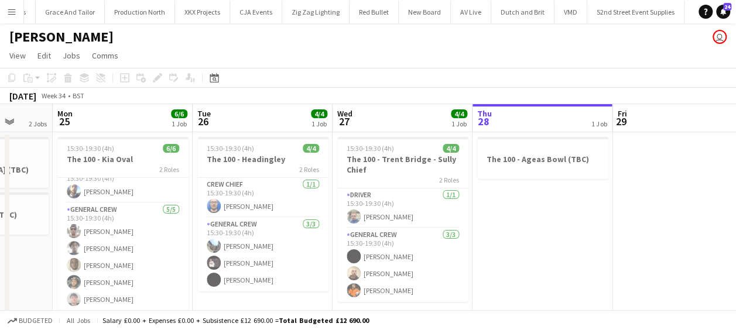
scroll to position [0, 507]
drag, startPoint x: 382, startPoint y: 263, endPoint x: 163, endPoint y: 272, distance: 219.0
click at [163, 272] on app-calendar-viewport "Thu 21 6/6 1 Job Fri 22 1 Job Sat 23 8/8 2 Jobs Sun 24 2 Jobs Mon 25 6/6 1 Job …" at bounding box center [368, 290] width 736 height 372
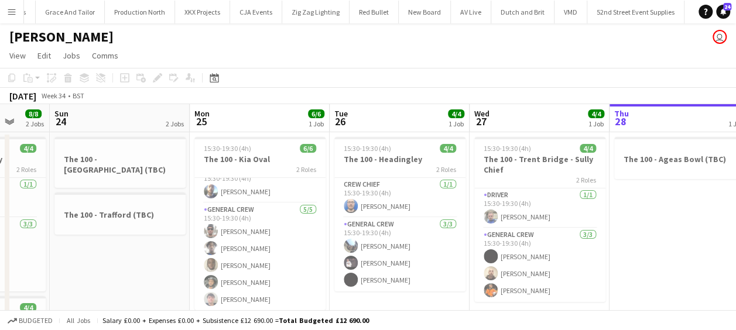
drag, startPoint x: 190, startPoint y: 219, endPoint x: 328, endPoint y: 227, distance: 137.8
click at [328, 227] on app-calendar-viewport "Thu 21 6/6 1 Job Fri 22 1 Job Sat 23 8/8 2 Jobs Sun 24 2 Jobs Mon 25 6/6 1 Job …" at bounding box center [368, 290] width 736 height 372
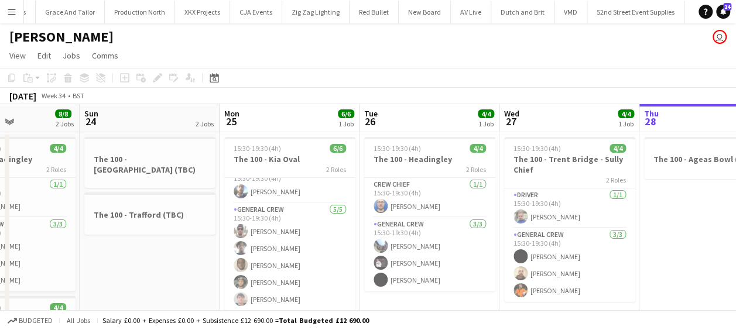
drag, startPoint x: 262, startPoint y: 228, endPoint x: 291, endPoint y: 231, distance: 30.0
click at [291, 231] on app-calendar-viewport "Thu 21 6/6 1 Job Fri 22 1 Job Sat 23 8/8 2 Jobs Sun 24 2 Jobs Mon 25 6/6 1 Job …" at bounding box center [368, 290] width 736 height 372
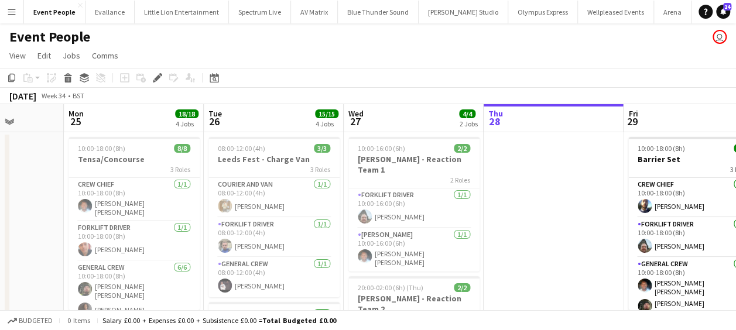
drag, startPoint x: 204, startPoint y: 215, endPoint x: 109, endPoint y: 211, distance: 94.9
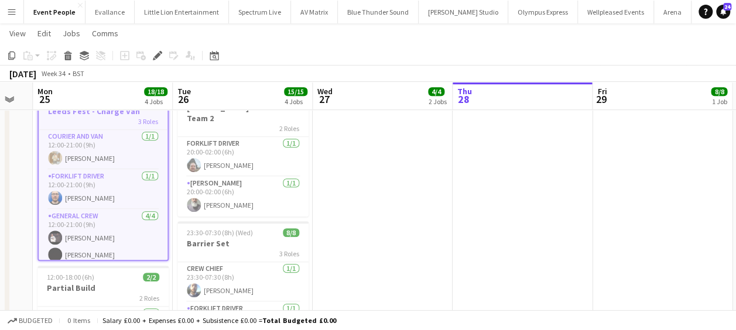
scroll to position [0, 544]
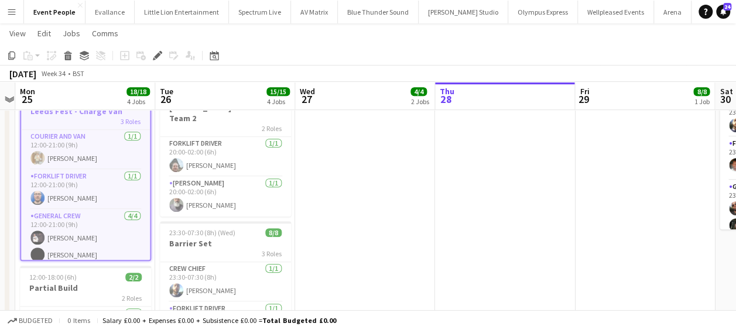
drag, startPoint x: 131, startPoint y: 220, endPoint x: 85, endPoint y: 222, distance: 46.3
click at [85, 222] on app-calendar-viewport "Thu 21 9/9 1 Job Fri 22 12/12 3 Jobs Sat 23 4/4 2 Jobs Sun 24 Mon 25 18/18 4 Jo…" at bounding box center [368, 63] width 736 height 737
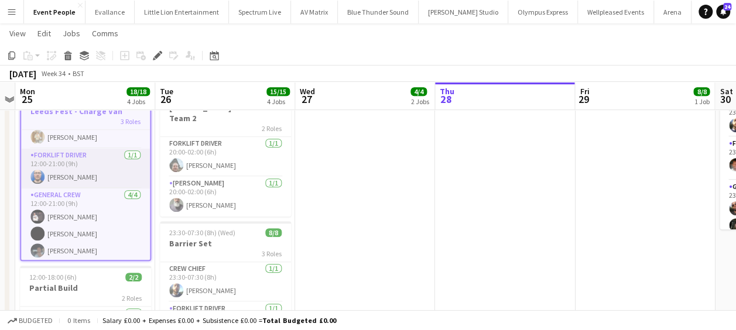
scroll to position [40, 0]
